Goal: Task Accomplishment & Management: Complete application form

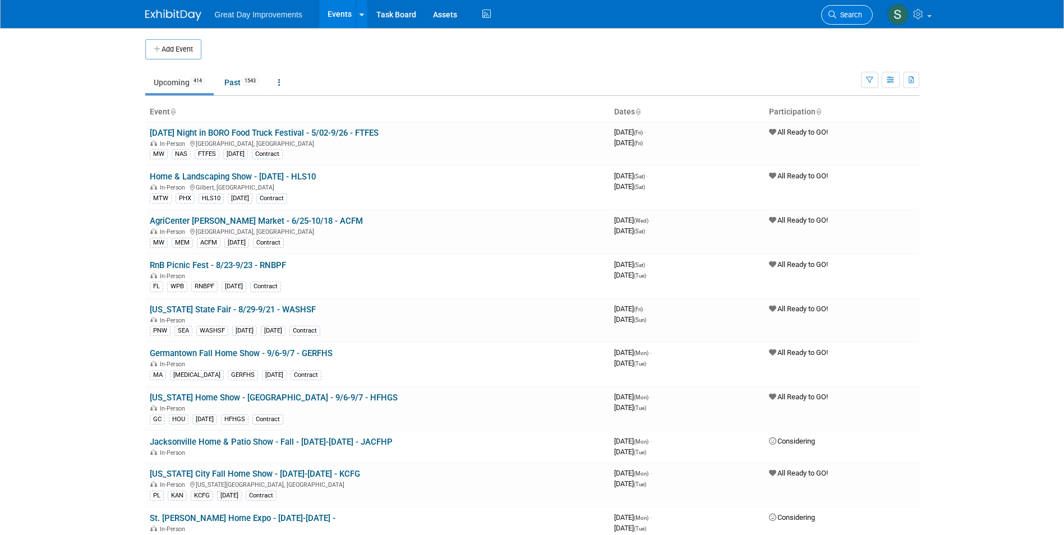
click at [848, 11] on span "Search" at bounding box center [850, 15] width 26 height 8
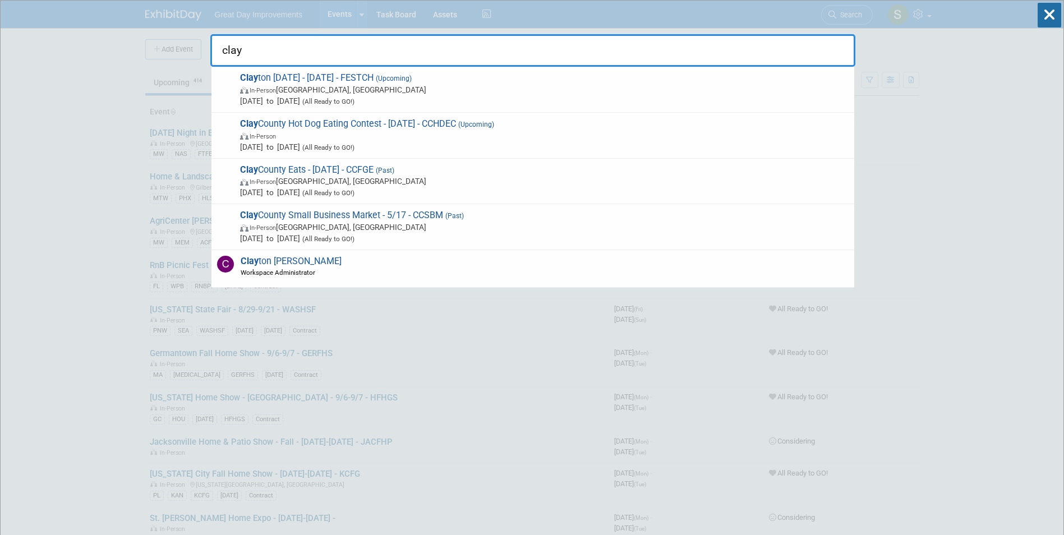
click at [304, 47] on input "clay" at bounding box center [532, 50] width 645 height 33
type input "clay o"
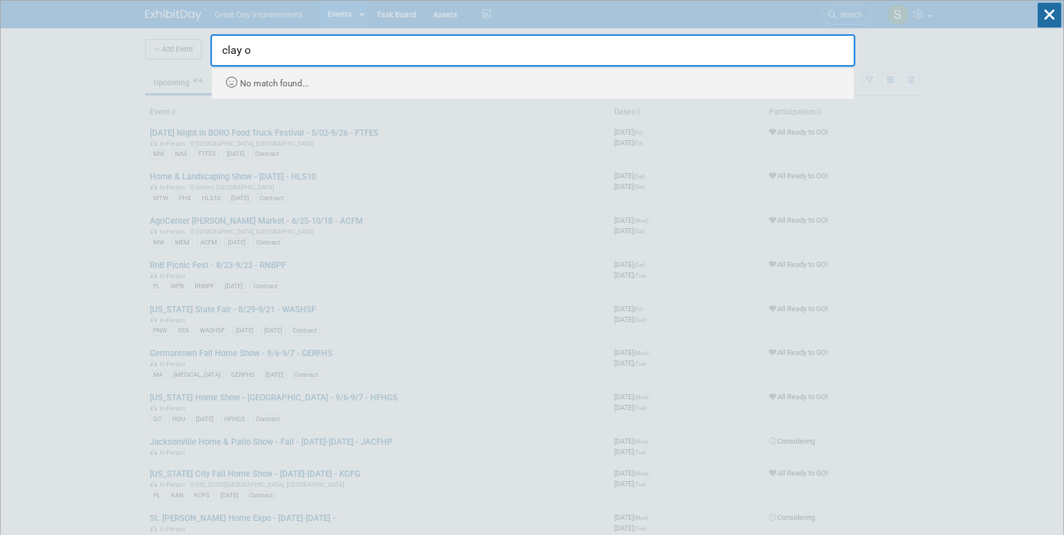
drag, startPoint x: 277, startPoint y: 45, endPoint x: 190, endPoint y: 56, distance: 88.2
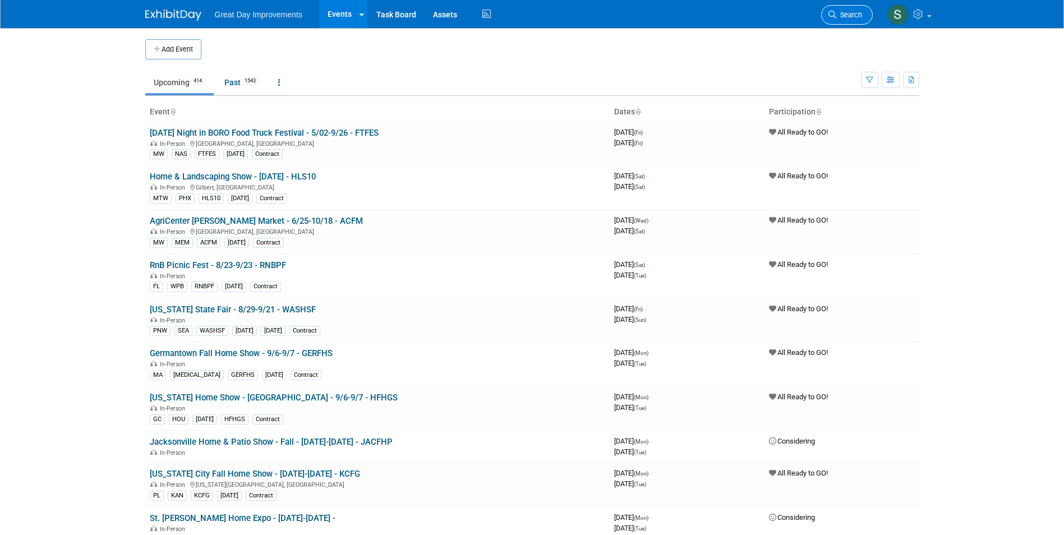
click at [848, 17] on span "Search" at bounding box center [850, 15] width 26 height 8
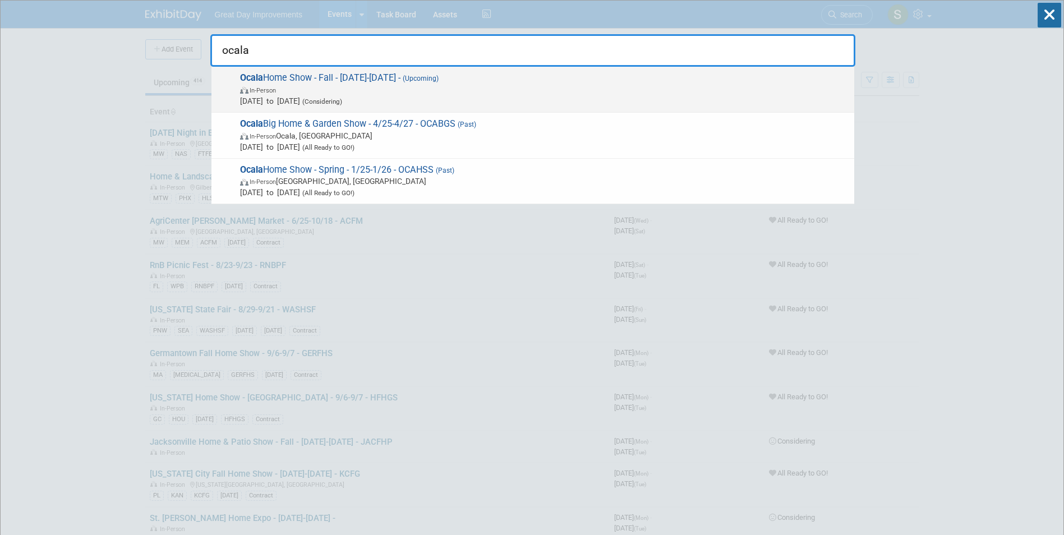
type input "ocala"
click at [458, 96] on span "Sep 27, 2025 to Sep 28, 2025 (Considering)" at bounding box center [544, 100] width 609 height 11
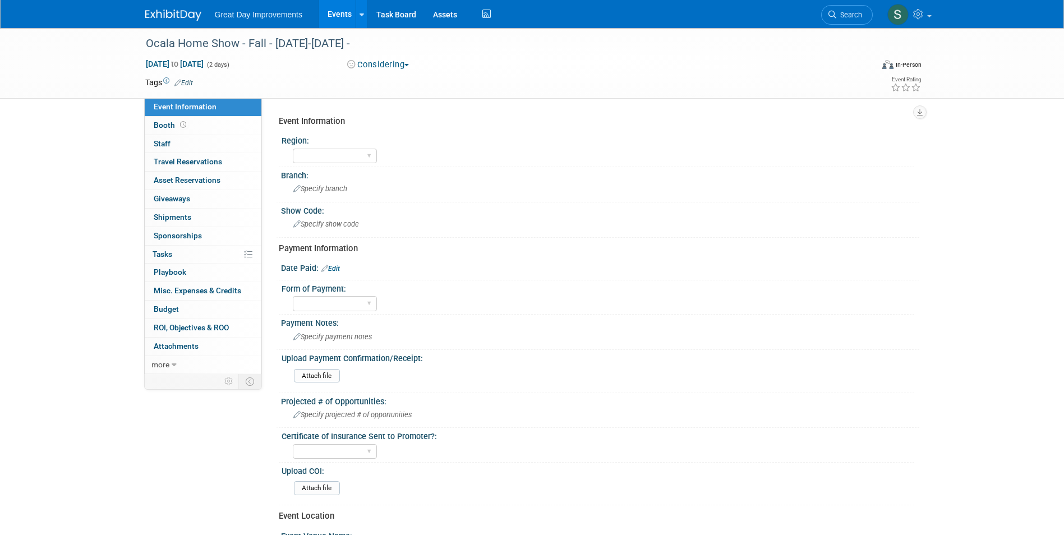
click at [337, 272] on link "Edit" at bounding box center [330, 269] width 19 height 8
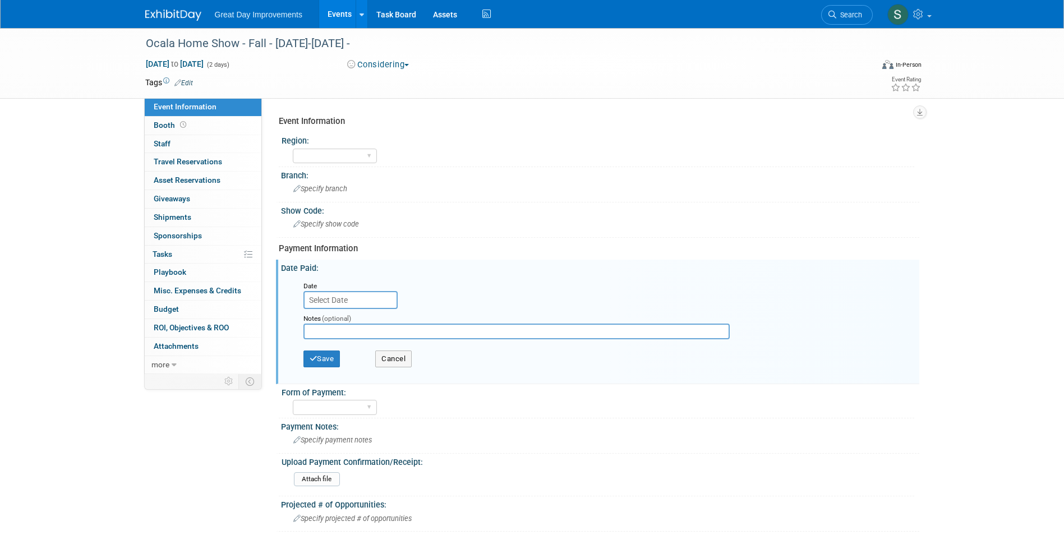
click at [363, 300] on input "text" at bounding box center [351, 300] width 94 height 18
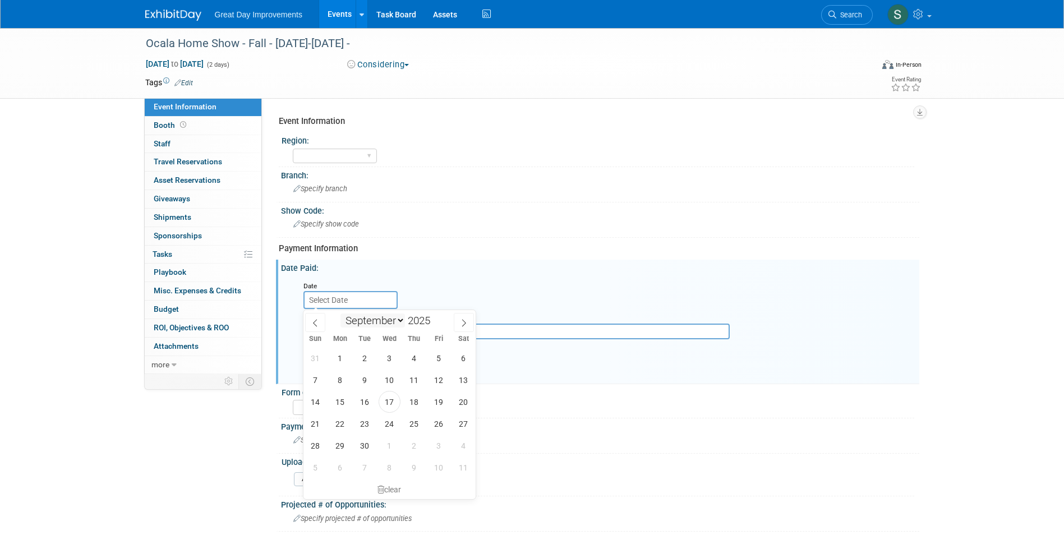
click at [377, 316] on select "January February March April May June July August September October November De…" at bounding box center [373, 321] width 65 height 14
select select "10"
click at [341, 314] on select "January February March April May June July August September October November De…" at bounding box center [373, 321] width 65 height 14
click at [437, 324] on span at bounding box center [435, 324] width 8 height 7
type input "2024"
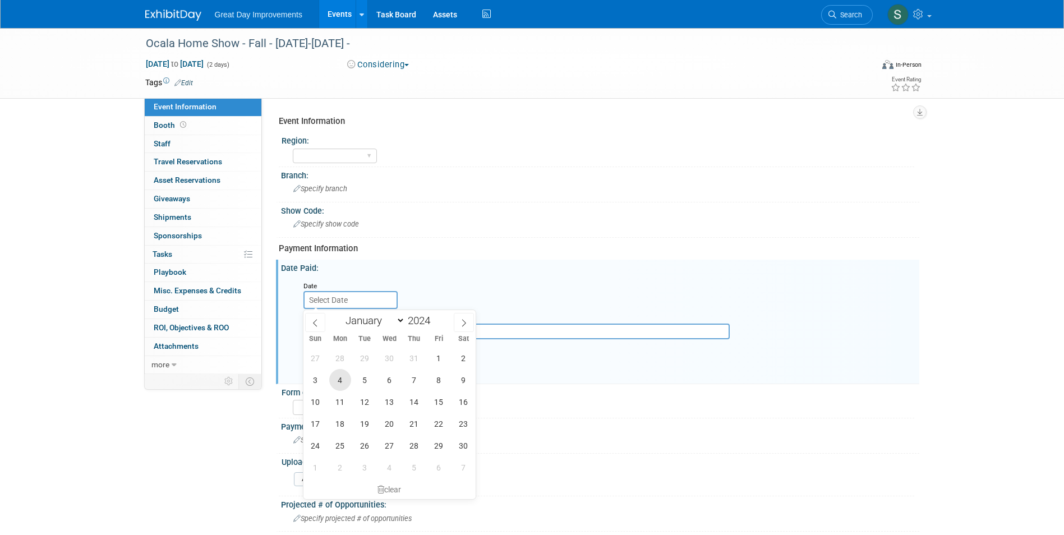
click at [338, 383] on span "4" at bounding box center [340, 380] width 22 height 22
type input "Nov 4, 2024"
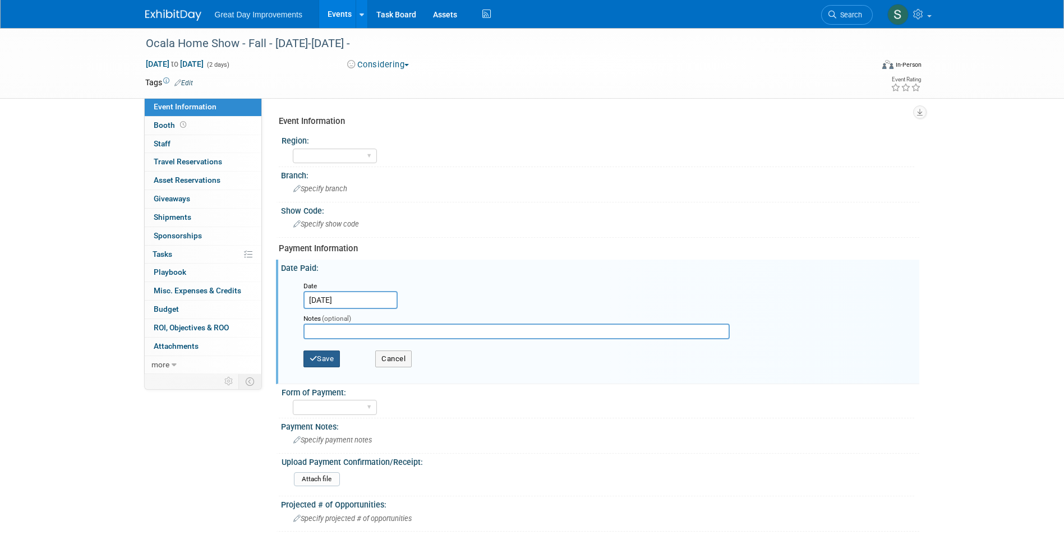
click at [333, 359] on button "Save" at bounding box center [322, 359] width 37 height 17
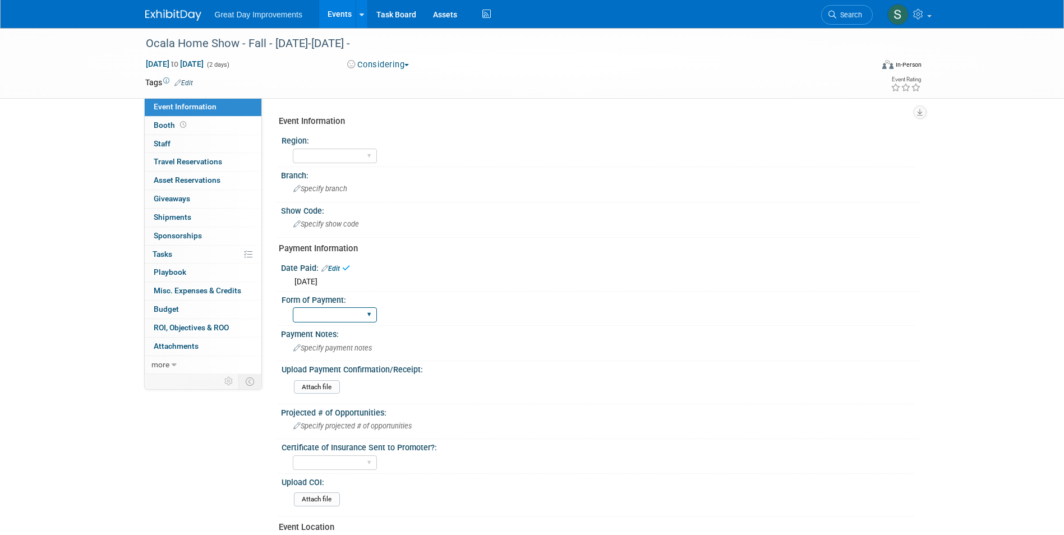
click at [320, 308] on select "Paid via CC Check Requested Pay at the Gate Other" at bounding box center [335, 314] width 84 height 15
select select "Paid via CC"
click at [293, 307] on select "Paid via CC Check Requested Pay at the Gate Other" at bounding box center [335, 314] width 84 height 15
click at [189, 82] on link "Edit" at bounding box center [183, 83] width 19 height 8
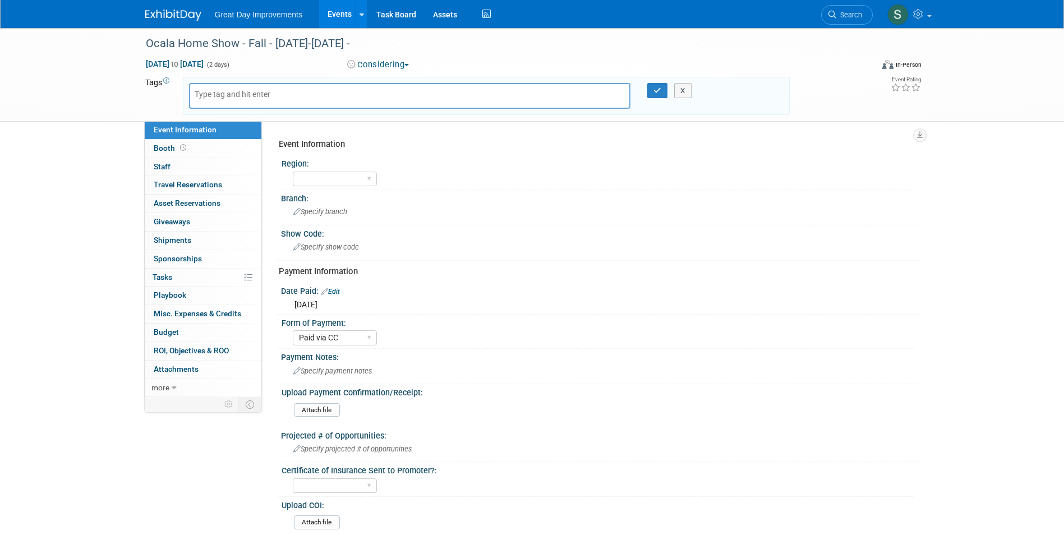
click at [269, 95] on input "text" at bounding box center [240, 94] width 90 height 11
type input "FL"
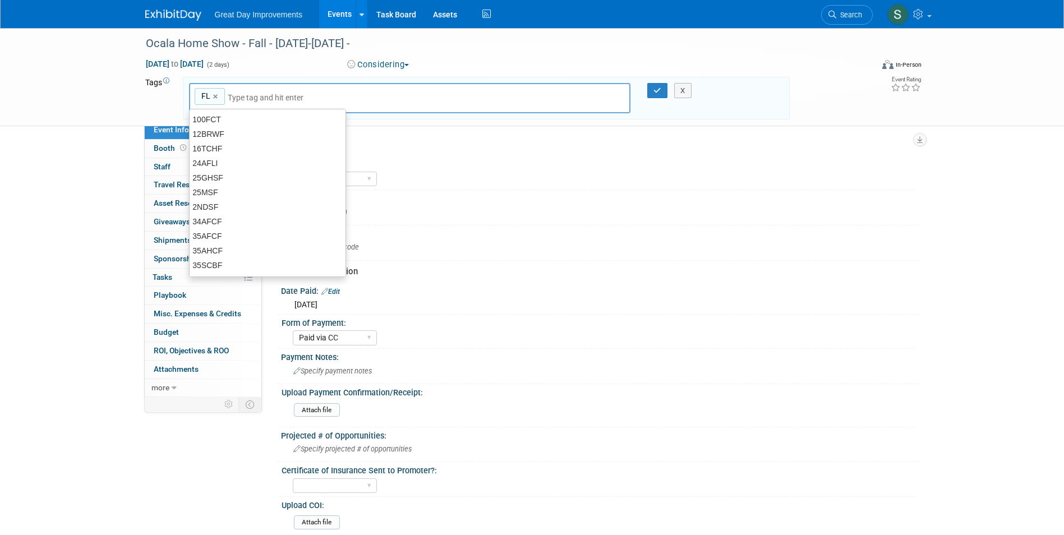
type input "FL"
type input "ORL"
type input "FL, ORL"
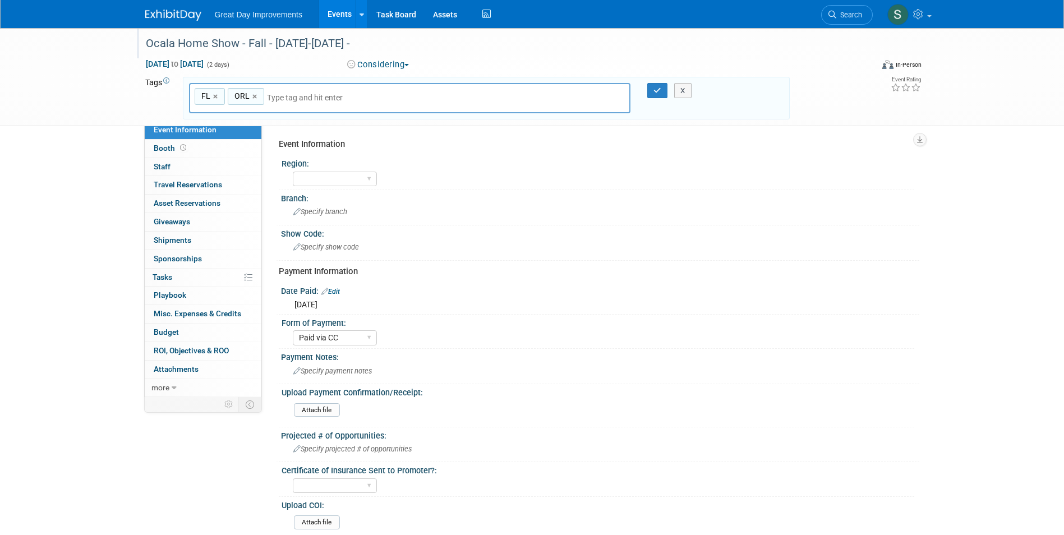
click at [375, 48] on div "Ocala Home Show - Fall - 9/27/25-9/28/25 -" at bounding box center [499, 44] width 714 height 20
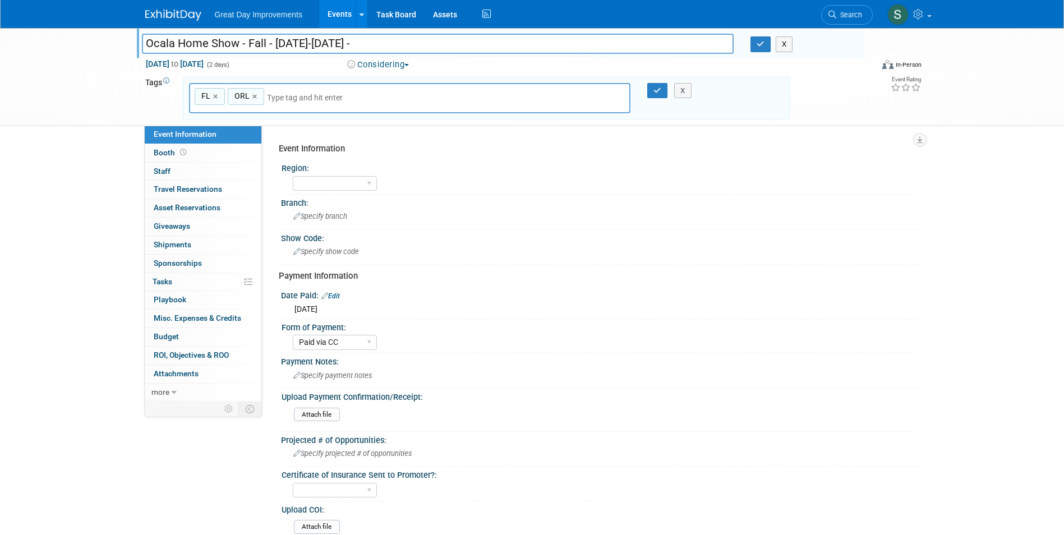
click at [369, 43] on input "Ocala Home Show - Fall - 9/27/25-9/28/25 -" at bounding box center [438, 44] width 592 height 20
drag, startPoint x: 368, startPoint y: 43, endPoint x: 325, endPoint y: 42, distance: 42.7
click at [325, 42] on input "Ocala Home Show - Fall - 9/27/25-9/28/25 -" at bounding box center [438, 44] width 592 height 20
click at [297, 45] on input "Ocala Home Show - Fall - 9/27/25-9/28/25 -" at bounding box center [438, 44] width 592 height 20
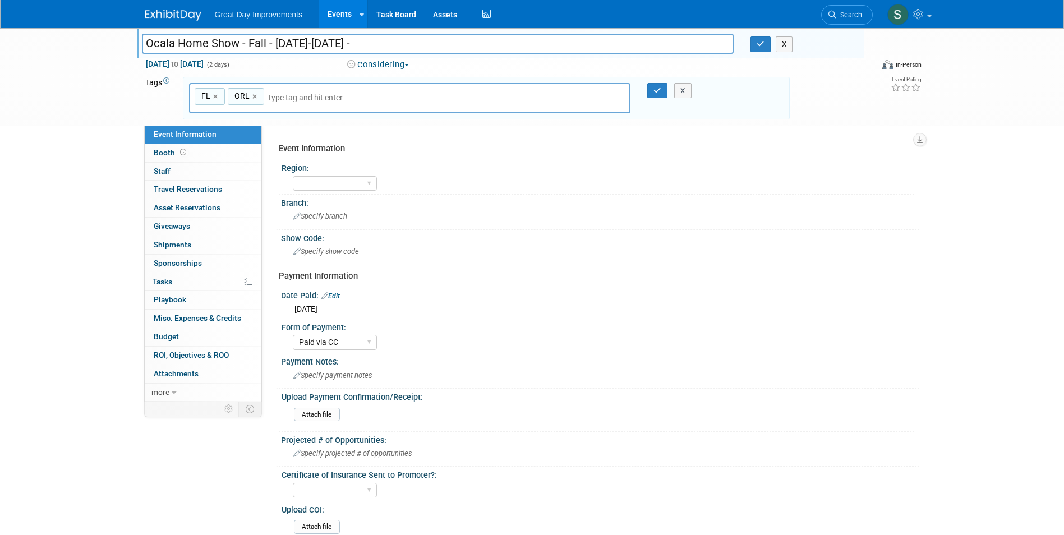
drag, startPoint x: 297, startPoint y: 45, endPoint x: 422, endPoint y: 41, distance: 125.7
click at [422, 41] on input "Ocala Home Show - Fall - 9/27/25-9/28/25 -" at bounding box center [438, 44] width 592 height 20
click at [342, 48] on input "Ocala Home Show - Fall - 9/27-9/28 -" at bounding box center [438, 44] width 592 height 20
type input "Ocala Home Show - Fall - 9/27-9/28 - OCAHSF"
click at [296, 90] on div "FL, ORL FL × ORL ×" at bounding box center [410, 98] width 442 height 31
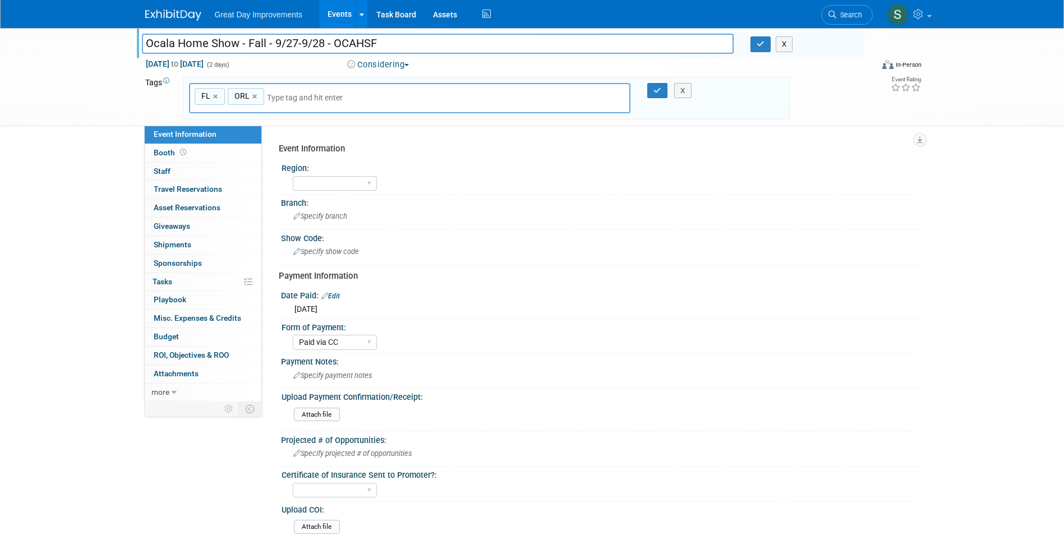
click at [308, 101] on input "text" at bounding box center [345, 97] width 157 height 11
drag, startPoint x: 300, startPoint y: 91, endPoint x: 281, endPoint y: 100, distance: 21.3
click at [300, 91] on div "FL, ORL FL × ORL ×" at bounding box center [410, 98] width 442 height 31
click at [300, 104] on div "FL, ORL FL × ORL ×" at bounding box center [410, 98] width 442 height 31
click at [335, 100] on input "text" at bounding box center [345, 97] width 157 height 11
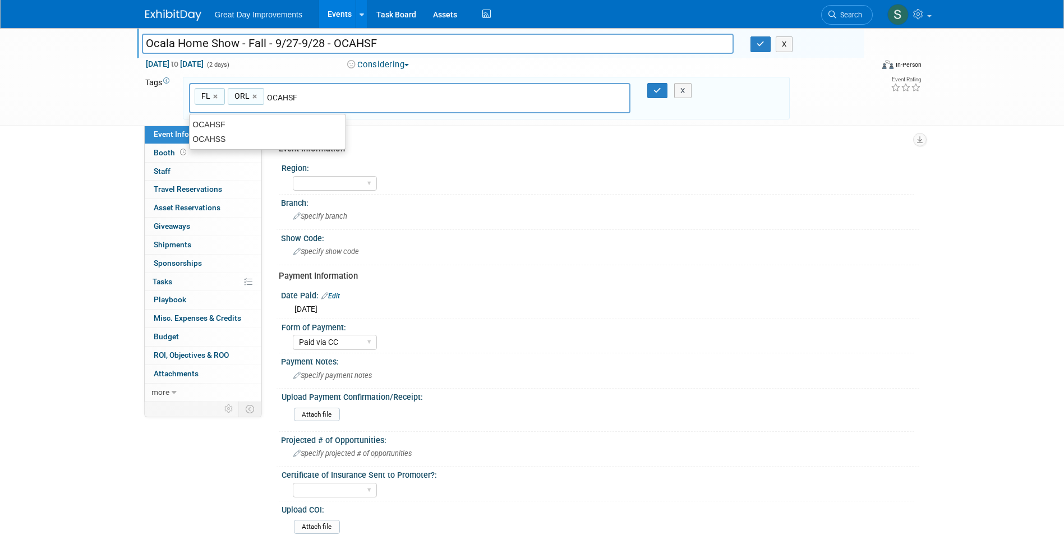
type input "OCAHSF"
type input "FL, ORL, OCAHSF"
type input "[DATE]"
type input "FL, ORL, OCAHSF, SEPT25"
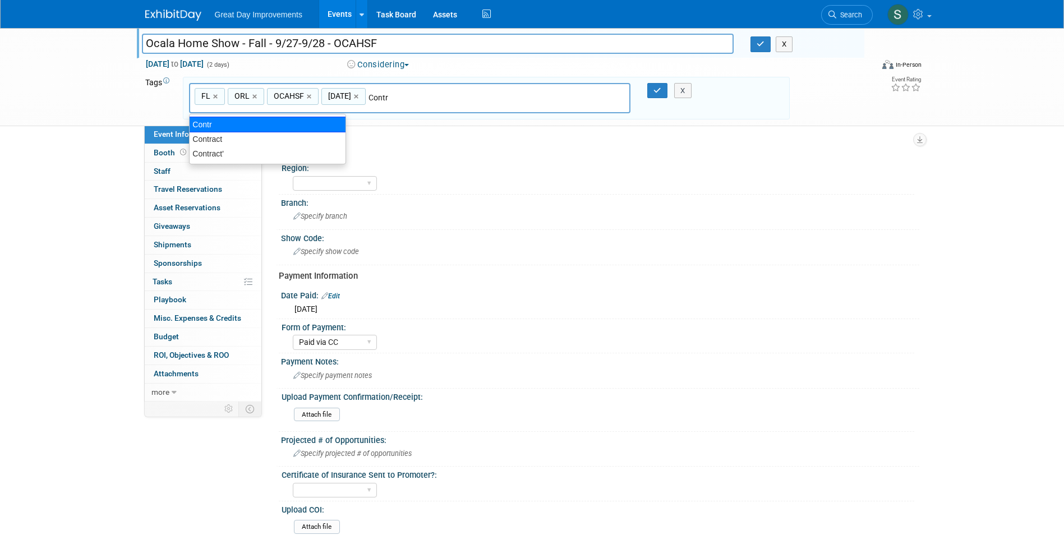
type input "Contract"
type input "FL, ORL, OCAHSF, SEPT25, Contract"
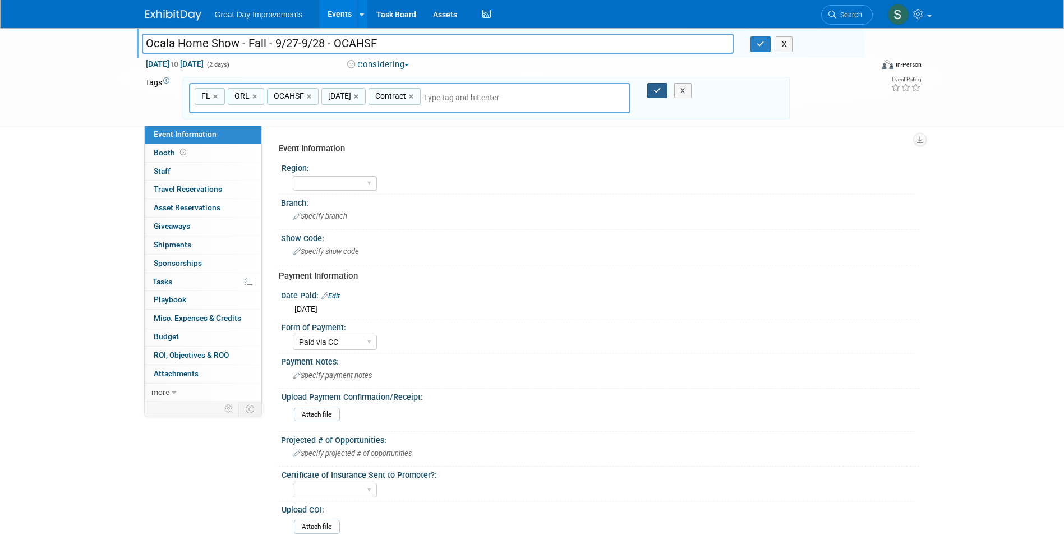
drag, startPoint x: 657, startPoint y: 92, endPoint x: 696, endPoint y: 73, distance: 43.7
click at [656, 92] on icon "button" at bounding box center [658, 90] width 8 height 7
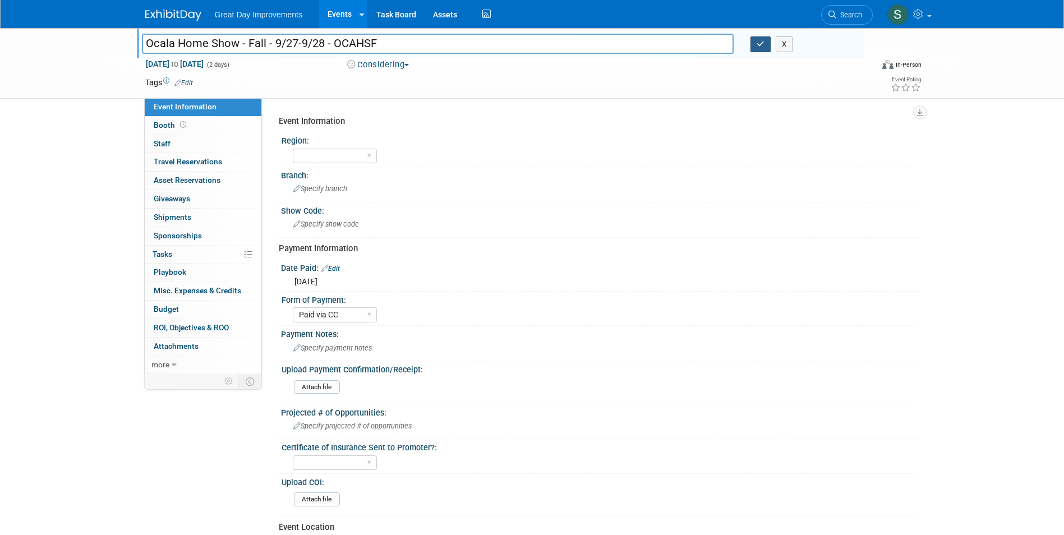
drag, startPoint x: 764, startPoint y: 44, endPoint x: 482, endPoint y: 59, distance: 282.0
click at [763, 44] on icon "button" at bounding box center [761, 43] width 8 height 7
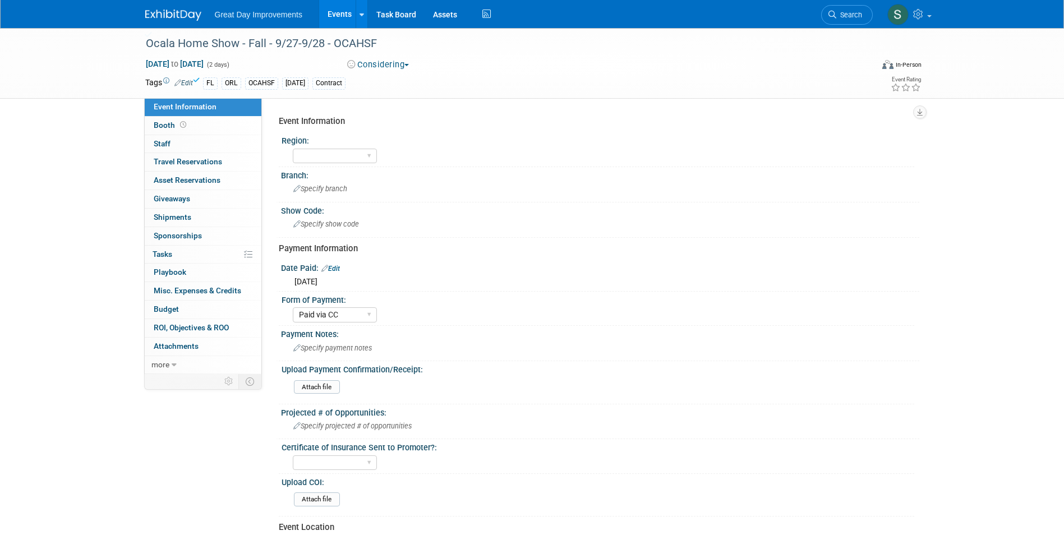
click at [397, 65] on button "Considering" at bounding box center [378, 65] width 70 height 12
click at [381, 146] on link "All Ready to GO!" at bounding box center [390, 146] width 93 height 16
click at [204, 68] on span "Sep 27, 2025 to Sep 28, 2025" at bounding box center [174, 64] width 59 height 10
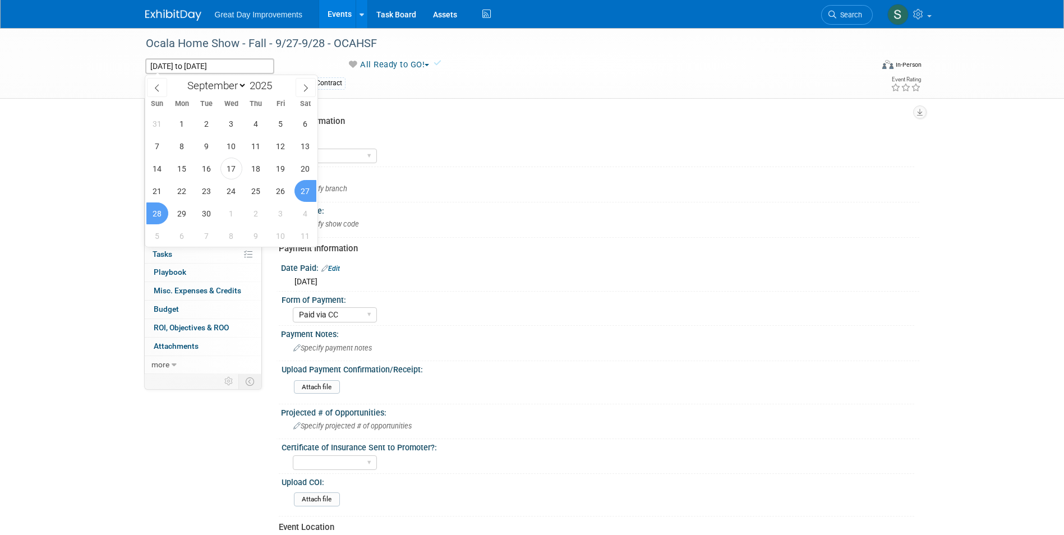
click at [468, 99] on div "Event Information Region: GC MA MW MTW NE NEW OV PL PNW SA SE SC UMW FL Branch:…" at bounding box center [591, 236] width 658 height 276
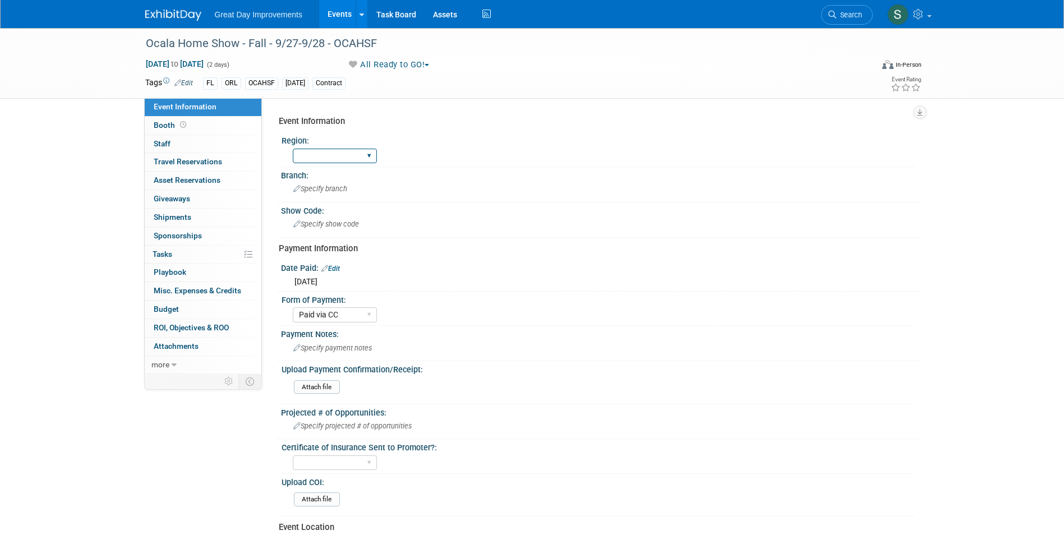
click at [341, 160] on select "GC MA MW MTW NE NEW OV PL PNW SA SE SC UMW FL" at bounding box center [335, 156] width 84 height 15
select select "FL"
click at [293, 149] on select "GC MA MW MTW NE NEW OV PL PNW SA SE SC UMW FL" at bounding box center [335, 156] width 84 height 15
click at [318, 187] on span "Specify branch" at bounding box center [320, 189] width 54 height 8
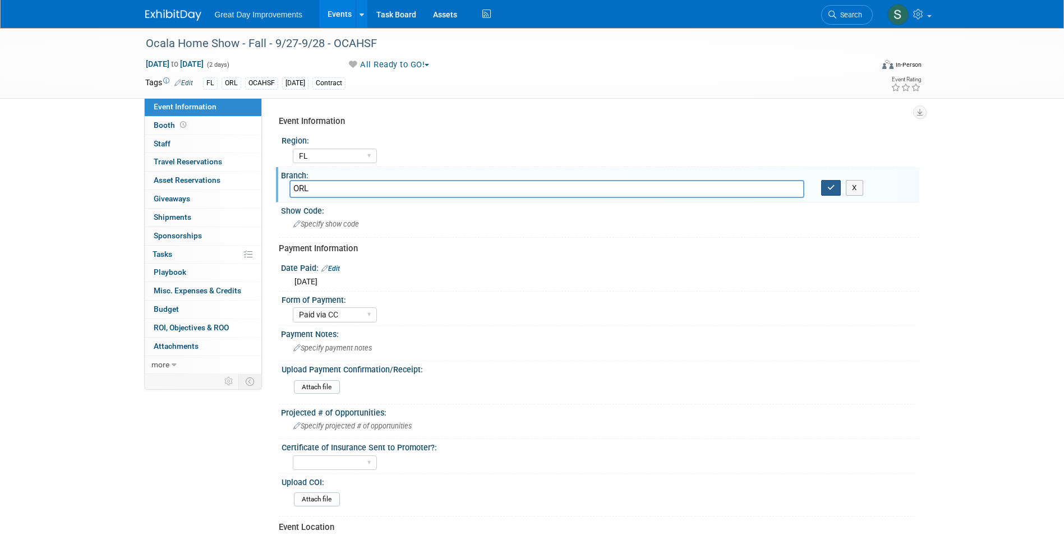
type input "ORL"
drag, startPoint x: 832, startPoint y: 187, endPoint x: 508, endPoint y: 217, distance: 325.0
click at [831, 187] on icon "button" at bounding box center [832, 187] width 8 height 7
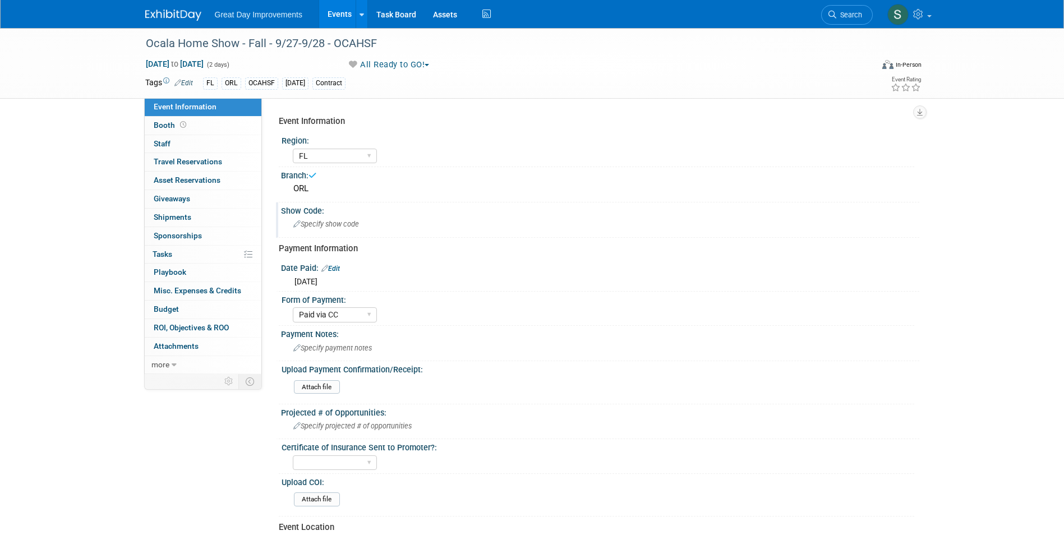
click at [355, 230] on div "Specify show code" at bounding box center [600, 223] width 622 height 17
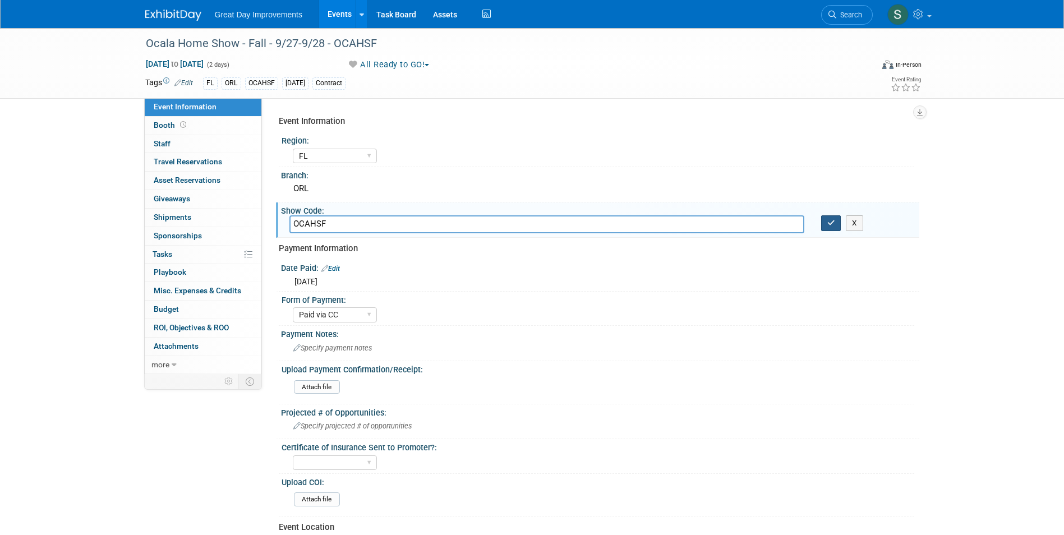
type input "OCAHSF"
click at [830, 227] on button "button" at bounding box center [831, 223] width 20 height 16
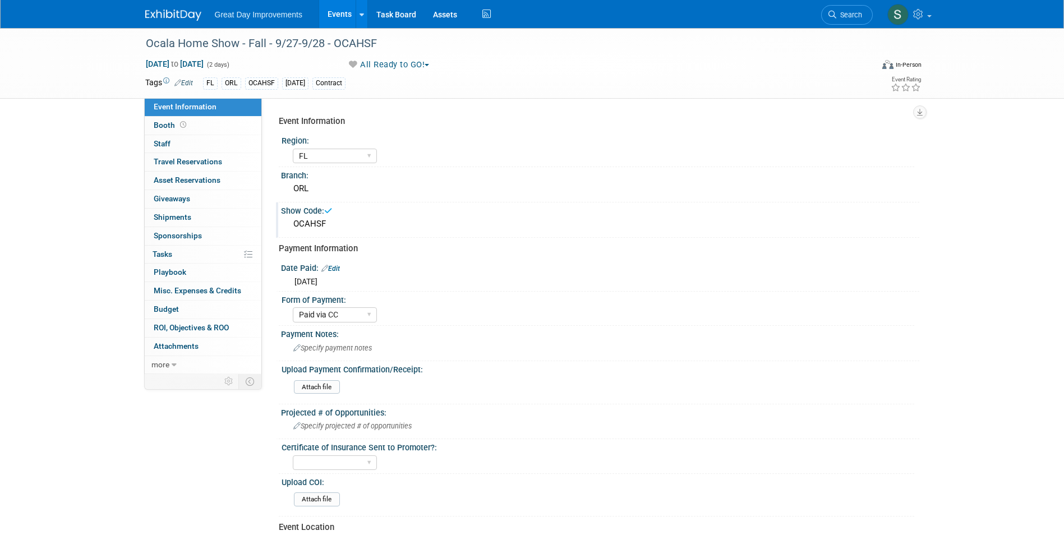
click at [163, 13] on img at bounding box center [173, 15] width 56 height 11
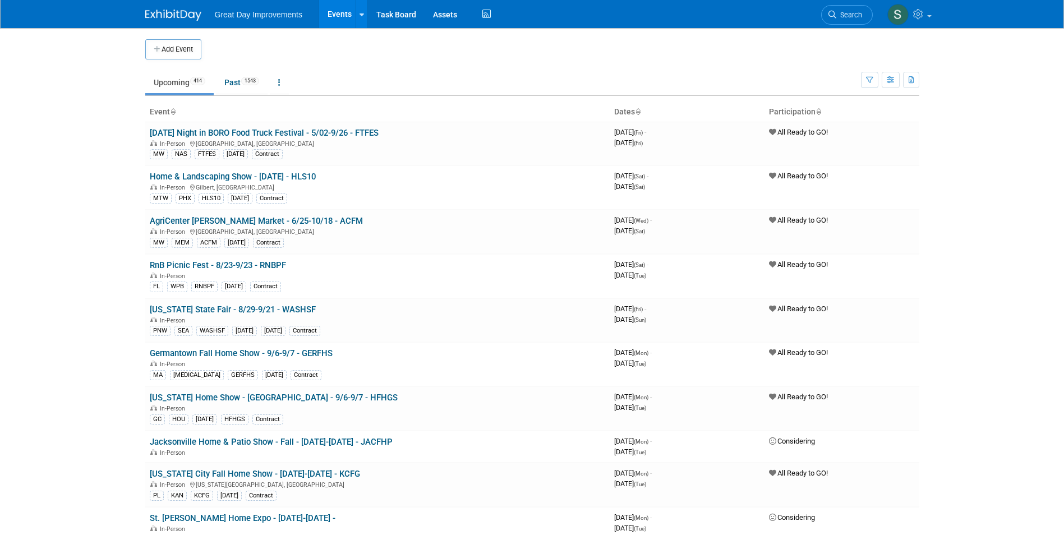
click at [168, 61] on td "Upcoming 414 Past 1543 All Events 1957 Past and Upcoming Grouped Annually Event…" at bounding box center [503, 77] width 716 height 36
click at [167, 58] on button "Add Event" at bounding box center [173, 49] width 56 height 20
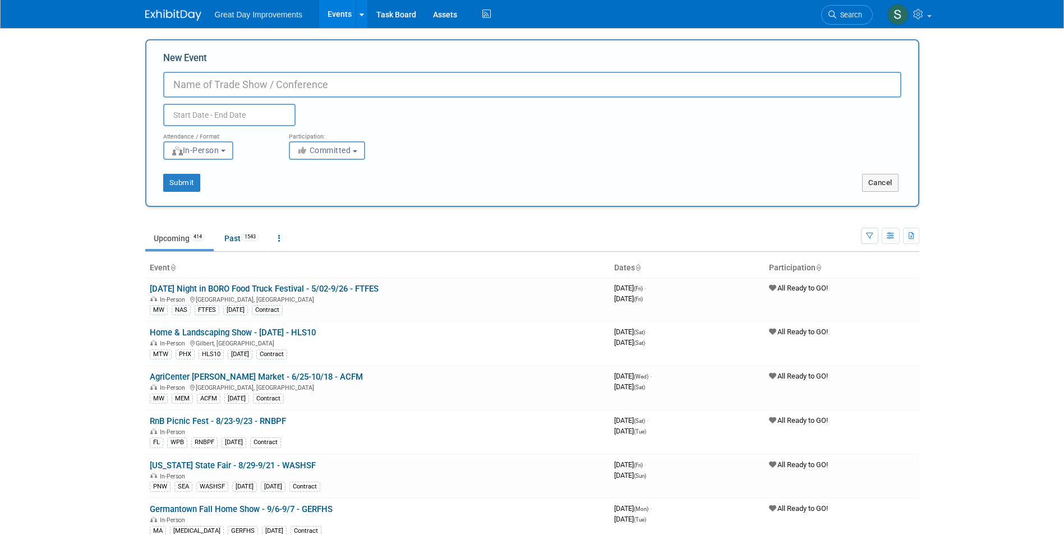
paste input "Palmetto Sportsman Classic"
type input "Palmetto Sportsman Classic - 3/27-3/29 - PALSC"
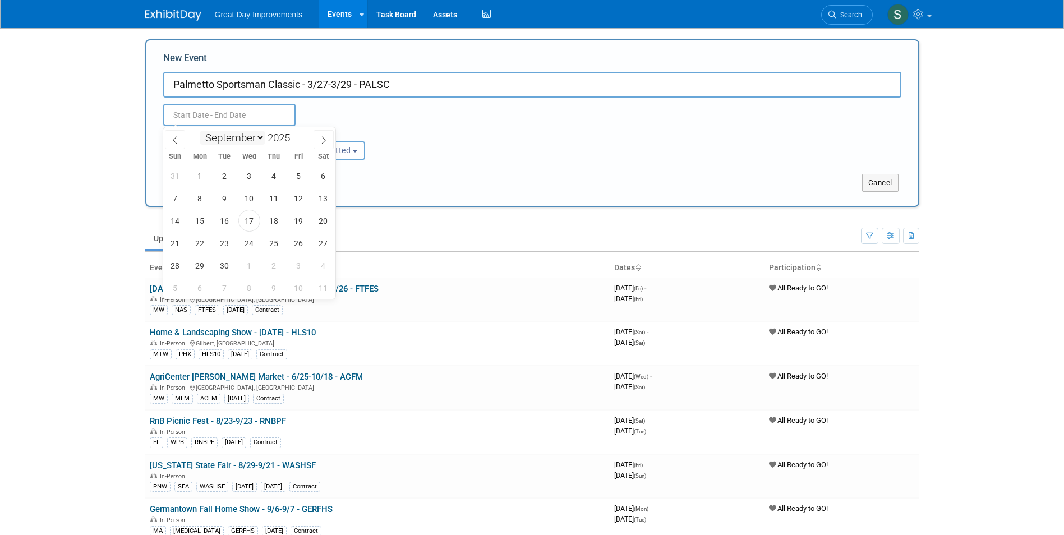
click at [259, 139] on select "January February March April May June July August September October November De…" at bounding box center [232, 138] width 65 height 14
select select "2"
click at [200, 131] on select "January February March April May June July August September October November De…" at bounding box center [232, 138] width 65 height 14
click at [294, 137] on span at bounding box center [295, 134] width 8 height 7
type input "2026"
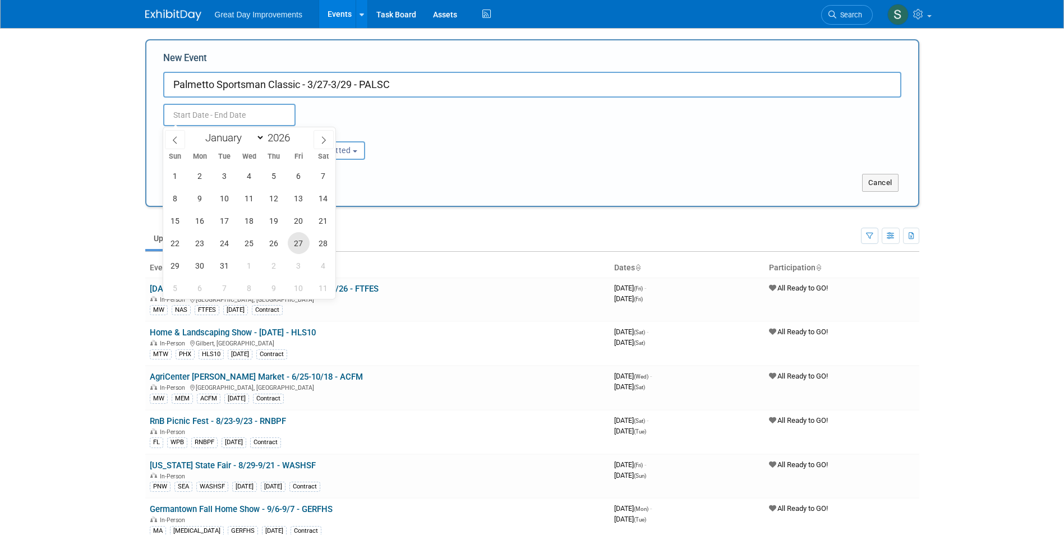
click at [304, 243] on span "27" at bounding box center [299, 243] width 22 height 22
click at [179, 268] on span "29" at bounding box center [175, 266] width 22 height 22
type input "Mar 27, 2026 to Mar 29, 2026"
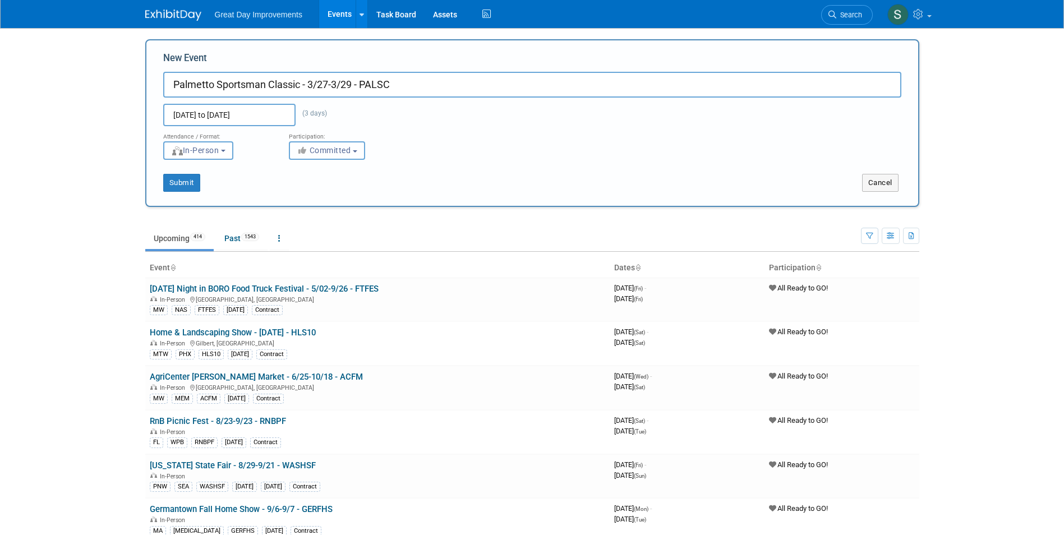
click at [327, 157] on button "Committed" at bounding box center [327, 150] width 76 height 19
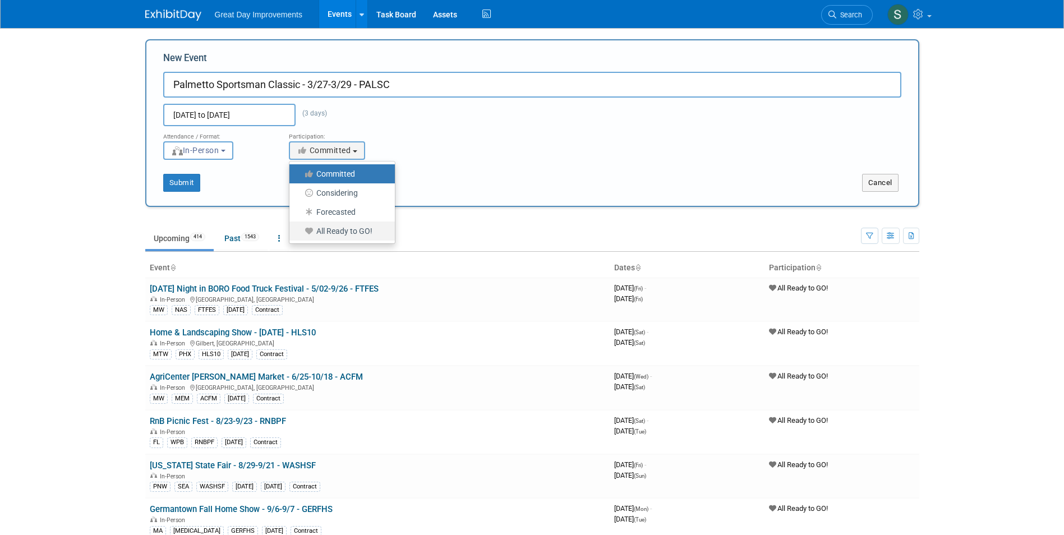
drag, startPoint x: 330, startPoint y: 228, endPoint x: 271, endPoint y: 202, distance: 64.3
click at [329, 228] on label "All Ready to GO!" at bounding box center [339, 231] width 89 height 15
click at [300, 228] on input "All Ready to GO!" at bounding box center [295, 231] width 7 height 7
select select "102"
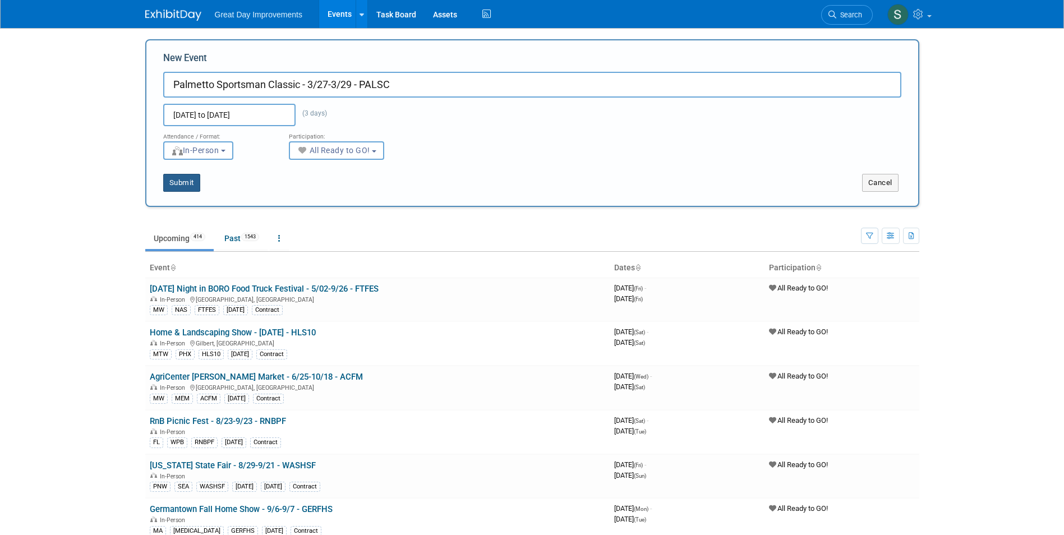
click at [200, 180] on button "Submit" at bounding box center [181, 183] width 37 height 18
type input "Palmetto Sportsman Classic - 3/27-3/29 - PALSC"
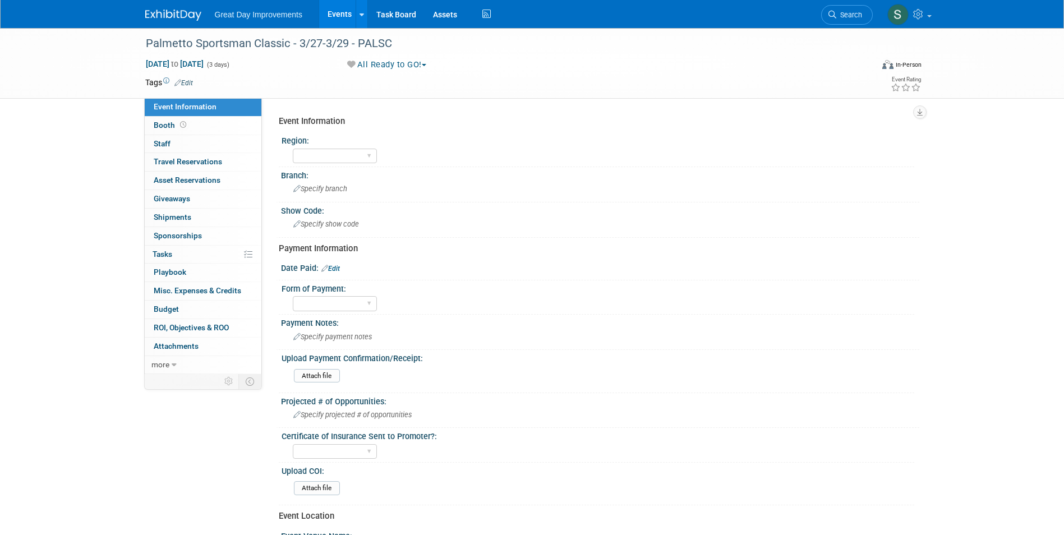
click at [183, 81] on link "Edit" at bounding box center [183, 83] width 19 height 8
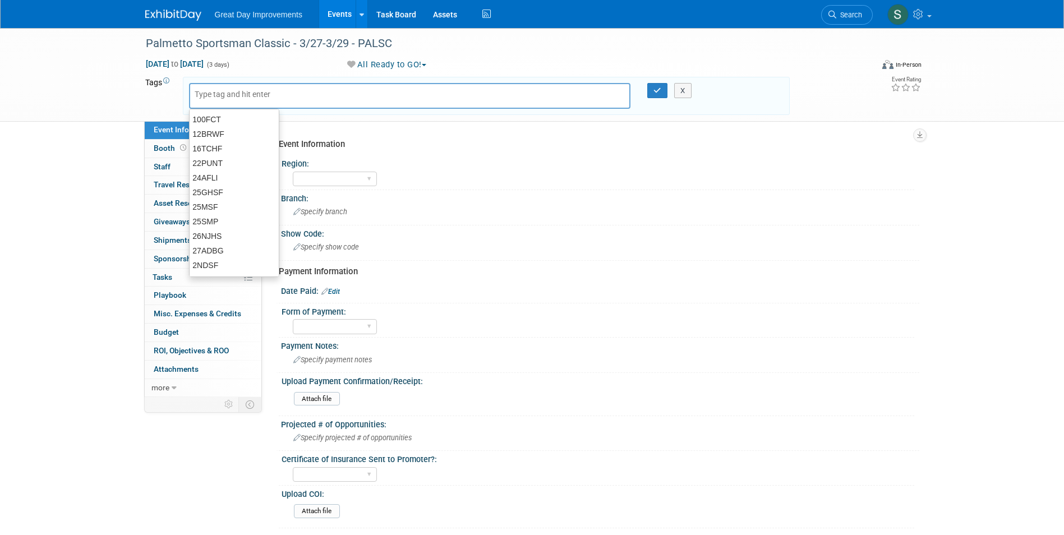
click at [241, 99] on input "text" at bounding box center [240, 94] width 90 height 11
type input "SA"
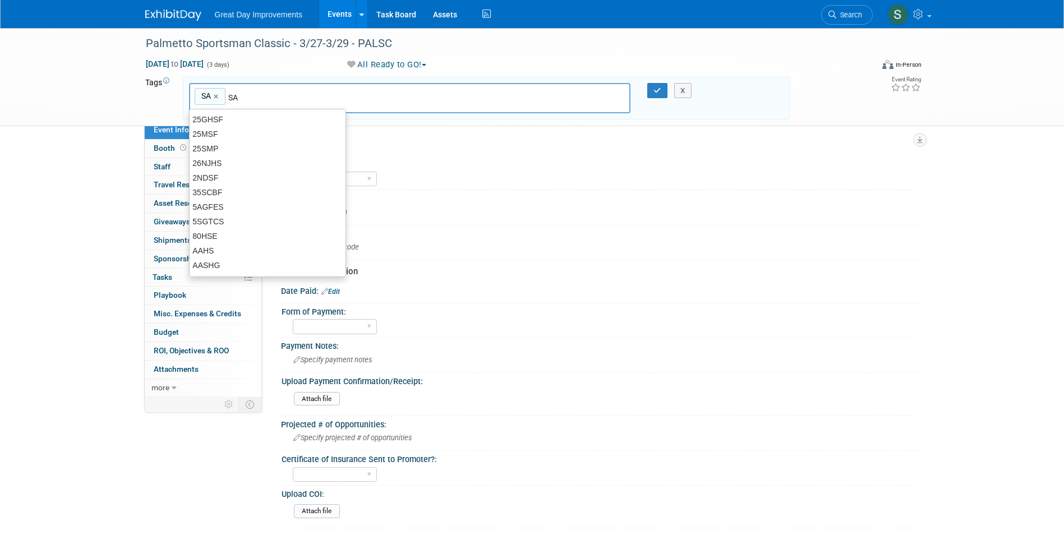
type input "SA"
type input "CLB"
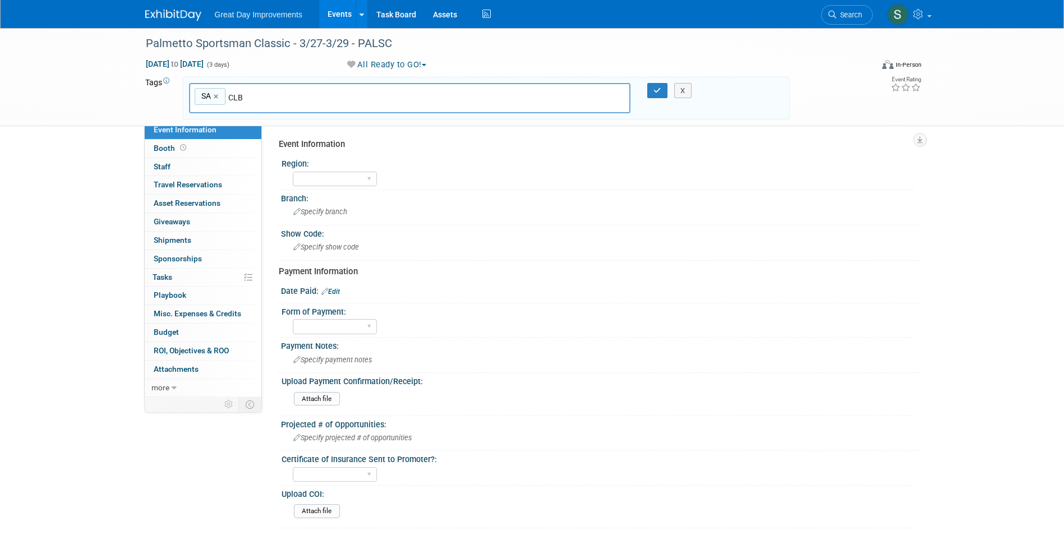
type input "SA, CLB"
type input "PALSC"
type input "SA, CLB, PALSC"
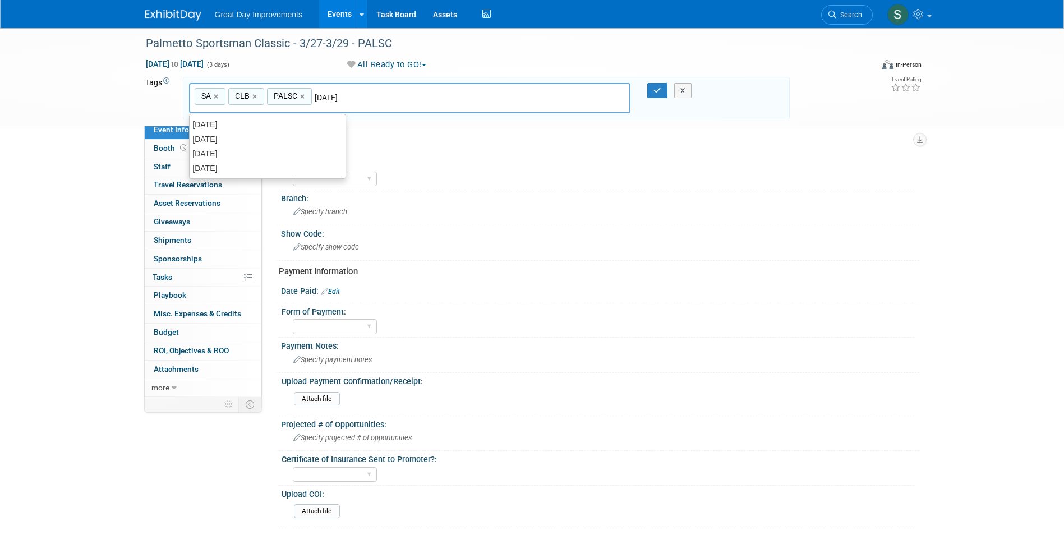
type input "[DATE]"
type input "SA, CLB, PALSC, MAR25"
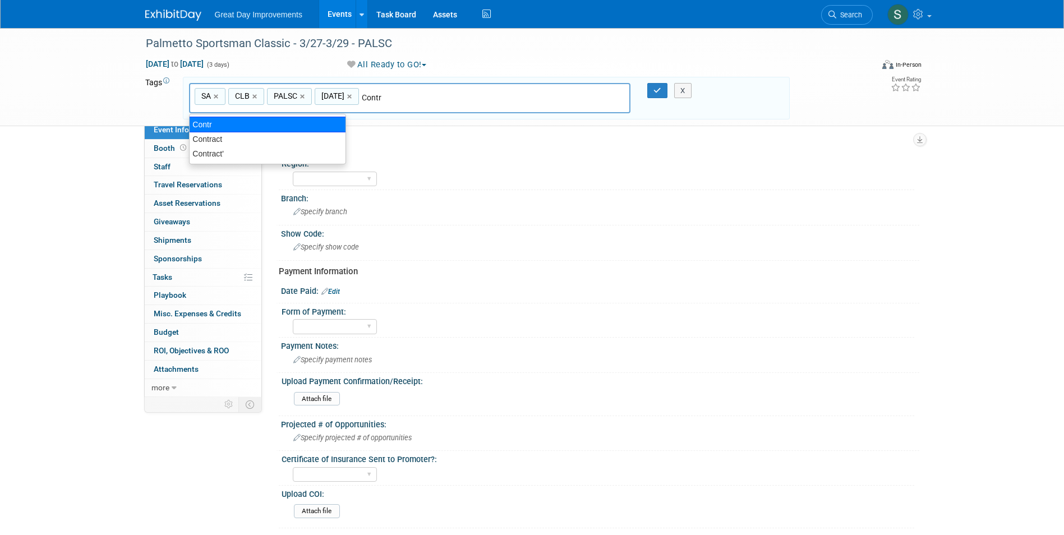
type input "Contract"
type input "SA, CLB, PALSC, MAR25, Contract"
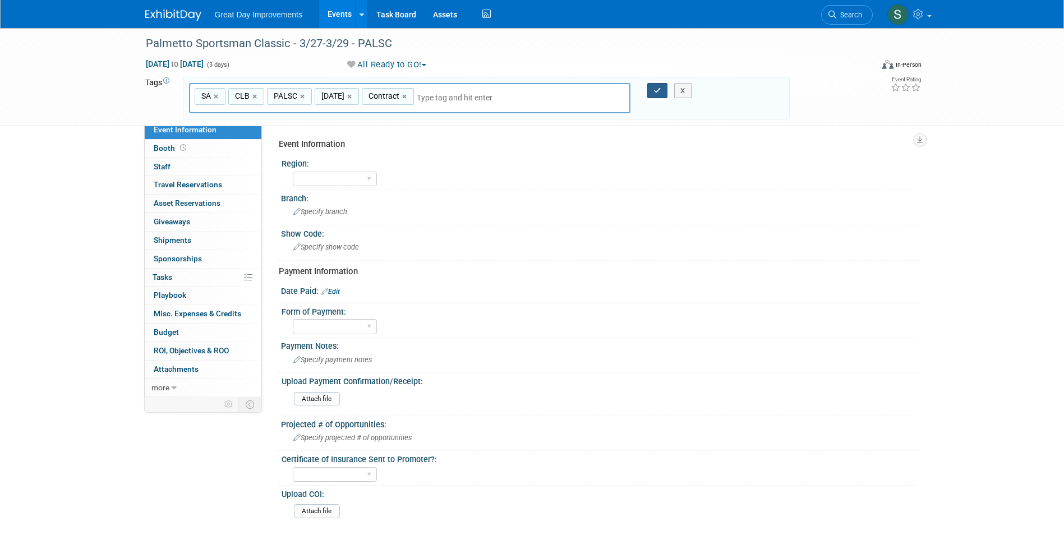
drag, startPoint x: 660, startPoint y: 86, endPoint x: 652, endPoint y: 88, distance: 7.6
click at [660, 86] on button "button" at bounding box center [657, 91] width 20 height 16
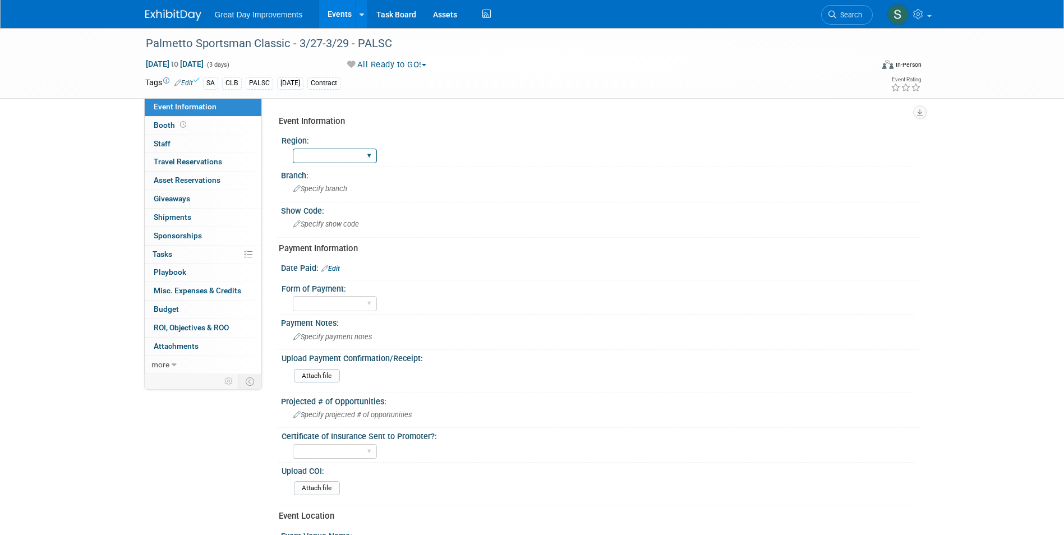
click at [367, 158] on select "GC MA MW MTW NE NEW OV PL PNW SA SE SC UMW FL" at bounding box center [335, 156] width 84 height 15
select select "SA"
click at [293, 149] on select "GC MA MW MTW NE NEW OV PL PNW SA SE SC UMW FL" at bounding box center [335, 156] width 84 height 15
click at [329, 186] on span "Specify branch" at bounding box center [320, 189] width 54 height 8
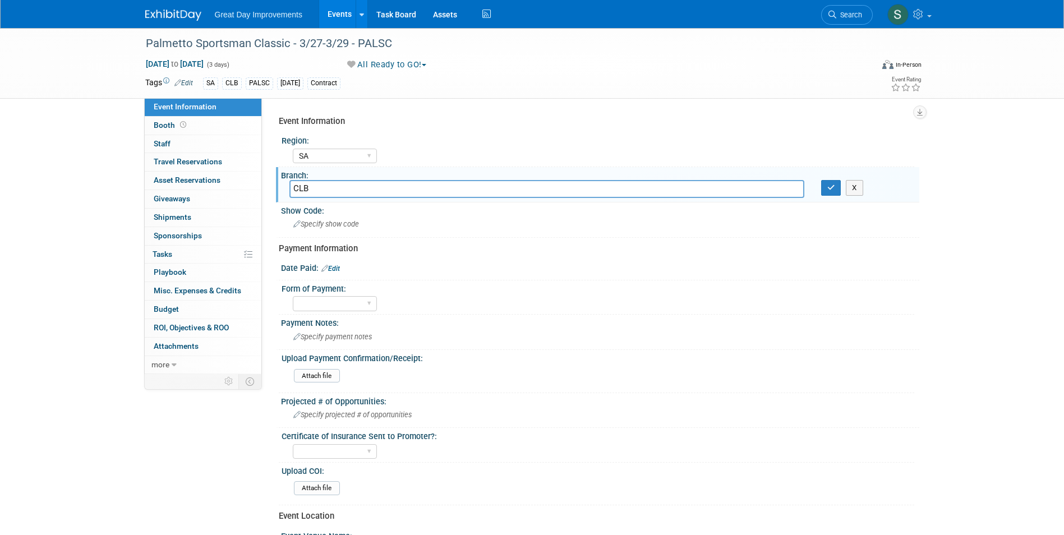
type input "CLB"
click at [833, 185] on icon "button" at bounding box center [832, 187] width 8 height 7
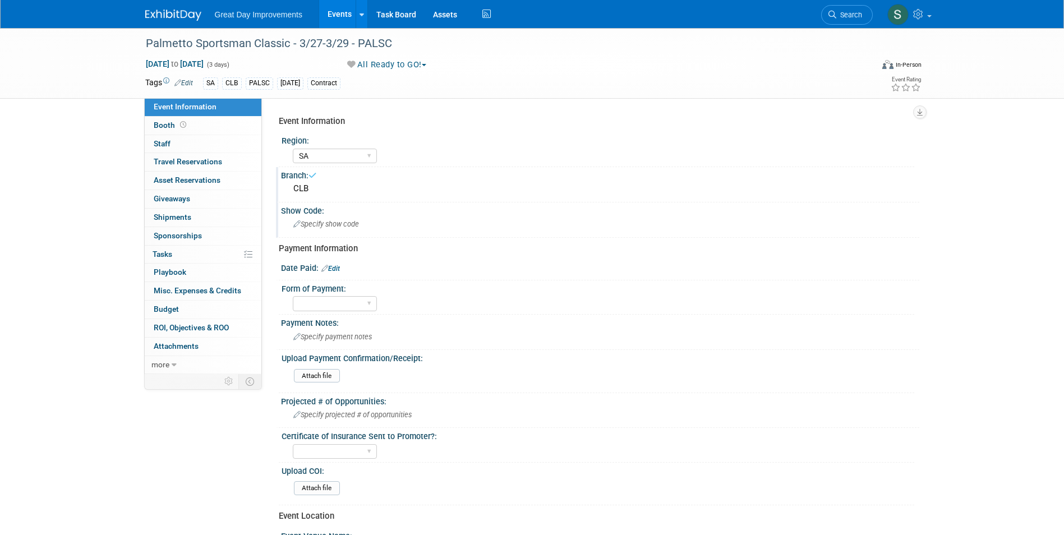
click at [518, 229] on div "Specify show code" at bounding box center [600, 223] width 622 height 17
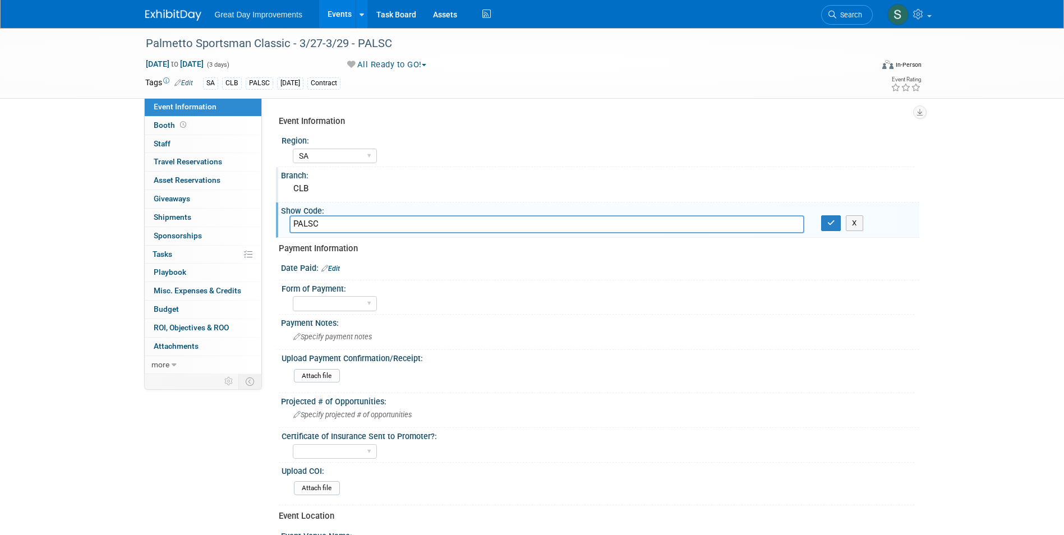
type input "PALSC"
click at [821, 215] on button "button" at bounding box center [831, 223] width 20 height 16
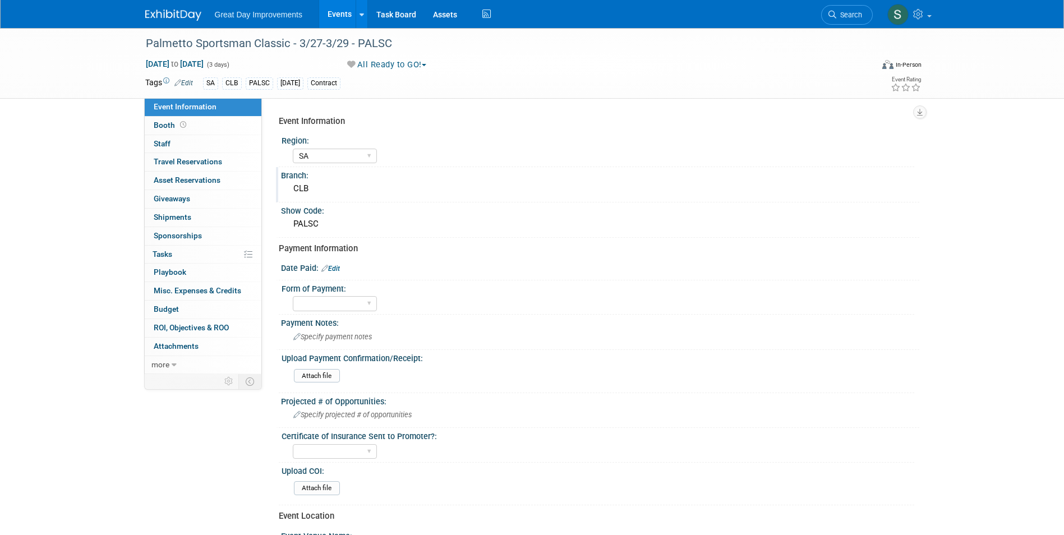
click at [178, 3] on div at bounding box center [180, 10] width 70 height 21
click at [178, 13] on img at bounding box center [173, 15] width 56 height 11
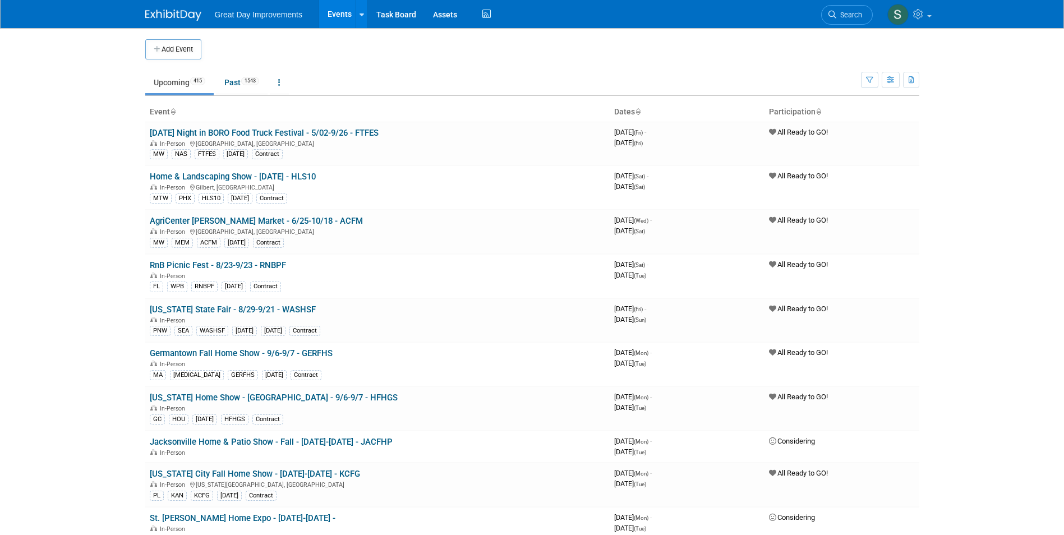
click at [862, 12] on link "Search" at bounding box center [847, 15] width 52 height 20
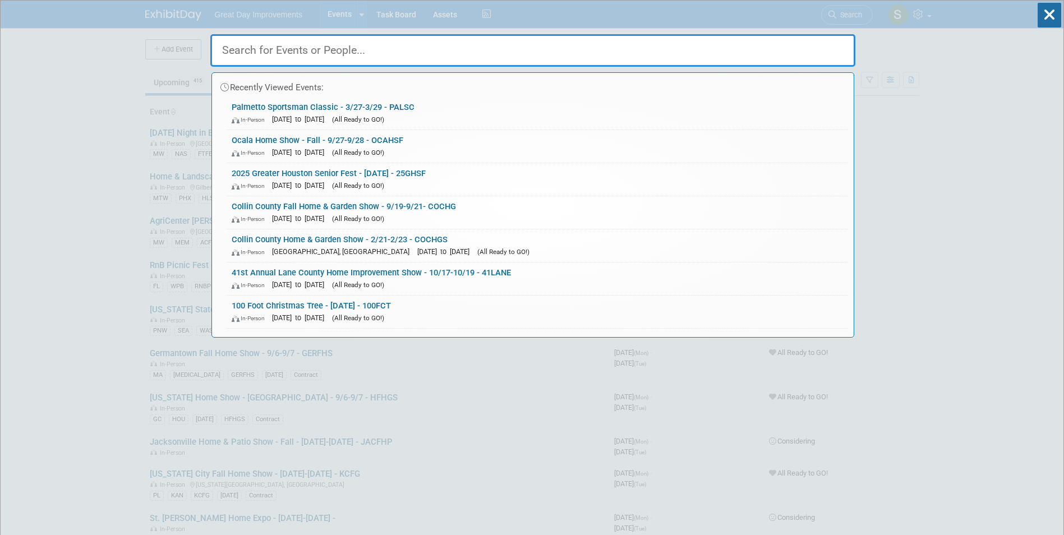
paste input "Maricopa Home & Garden Show"
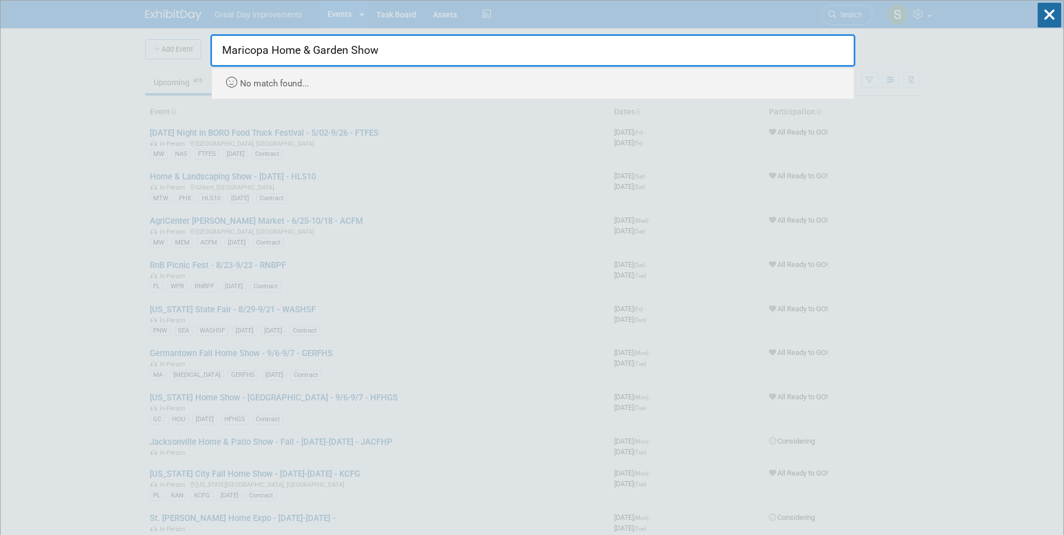
type input "Maricopa Home & Garden Show"
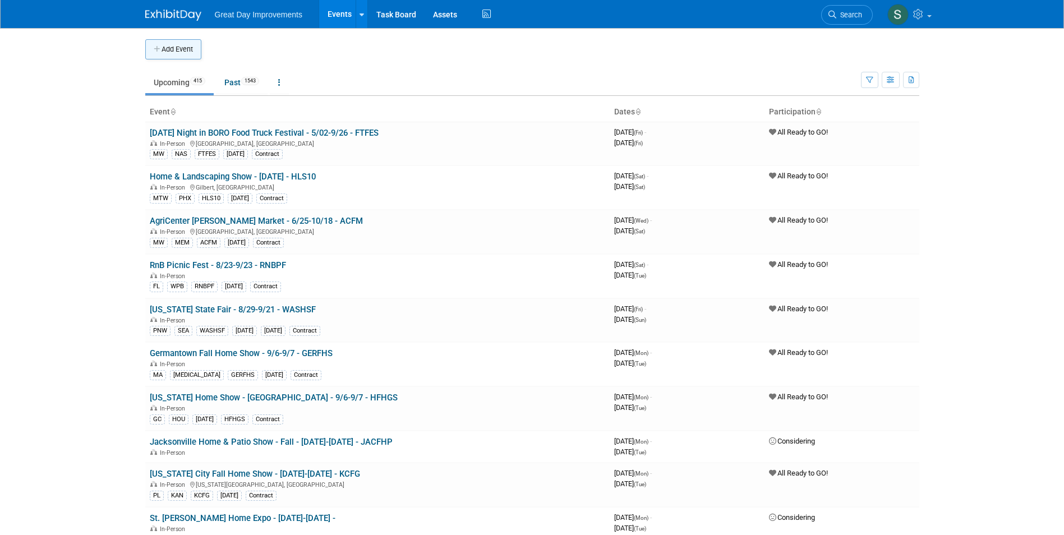
click at [176, 46] on button "Add Event" at bounding box center [173, 49] width 56 height 20
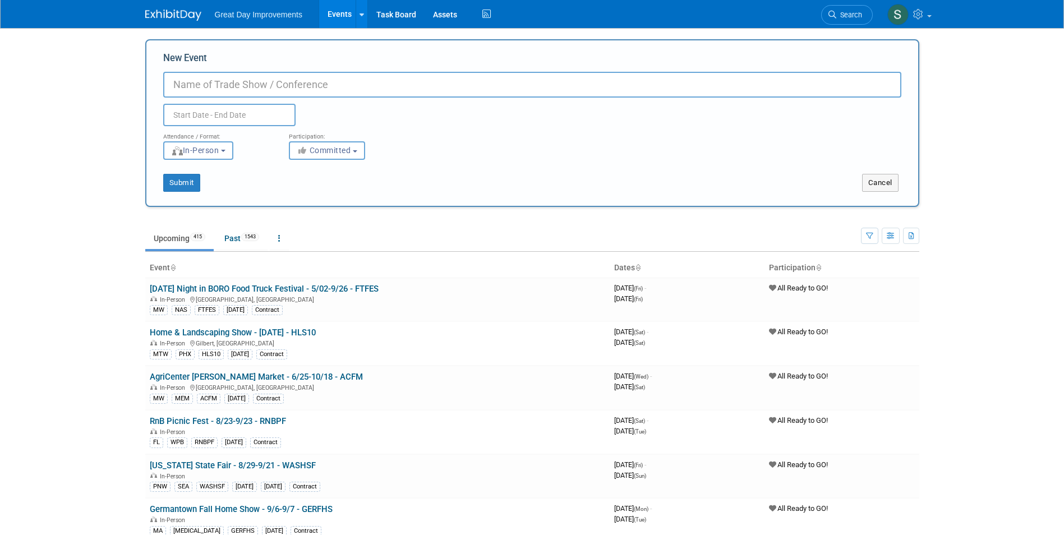
paste input "Maricopa Home & Garden Show"
type input "Maricopa Home & Garden Show - 10/2-10/4 - MARHG"
click at [322, 151] on span "Committed" at bounding box center [324, 150] width 54 height 9
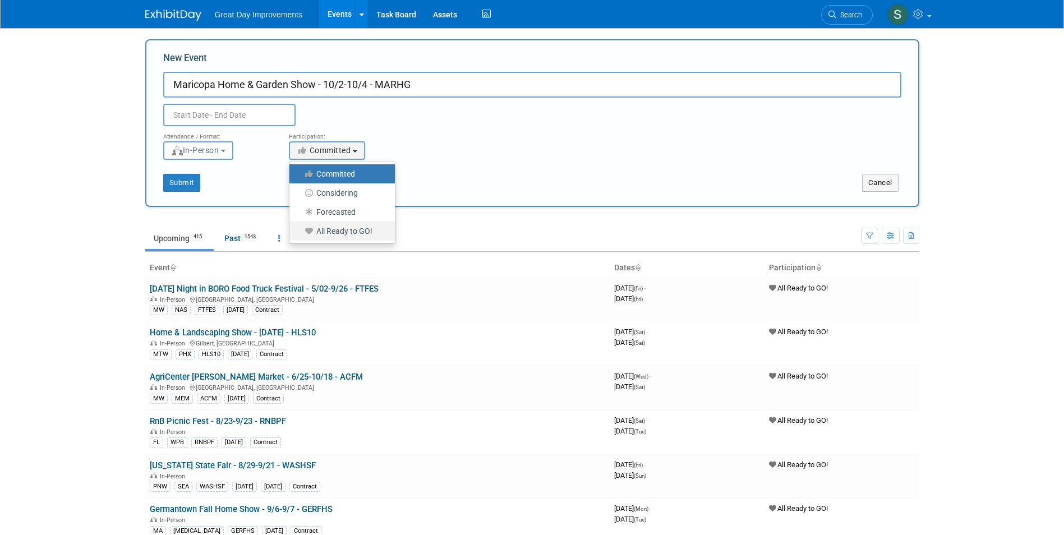
click at [364, 234] on label "All Ready to GO!" at bounding box center [339, 231] width 89 height 15
click at [300, 234] on input "All Ready to GO!" at bounding box center [295, 231] width 7 height 7
select select "102"
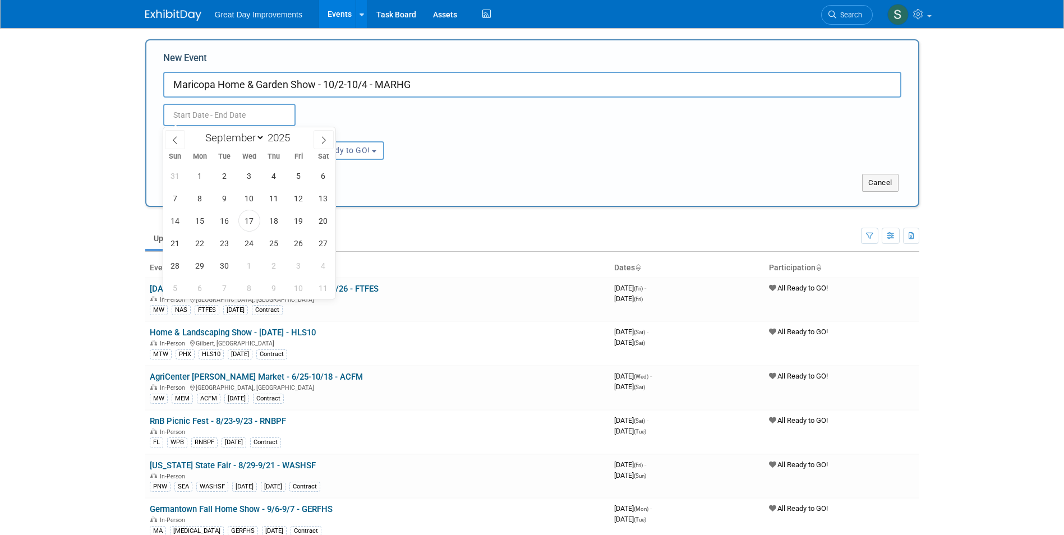
click at [235, 120] on input "text" at bounding box center [229, 115] width 132 height 22
click at [319, 142] on span at bounding box center [324, 139] width 20 height 19
select select "9"
click at [278, 178] on span "2" at bounding box center [274, 176] width 22 height 22
click at [320, 183] on span "4" at bounding box center [324, 176] width 22 height 22
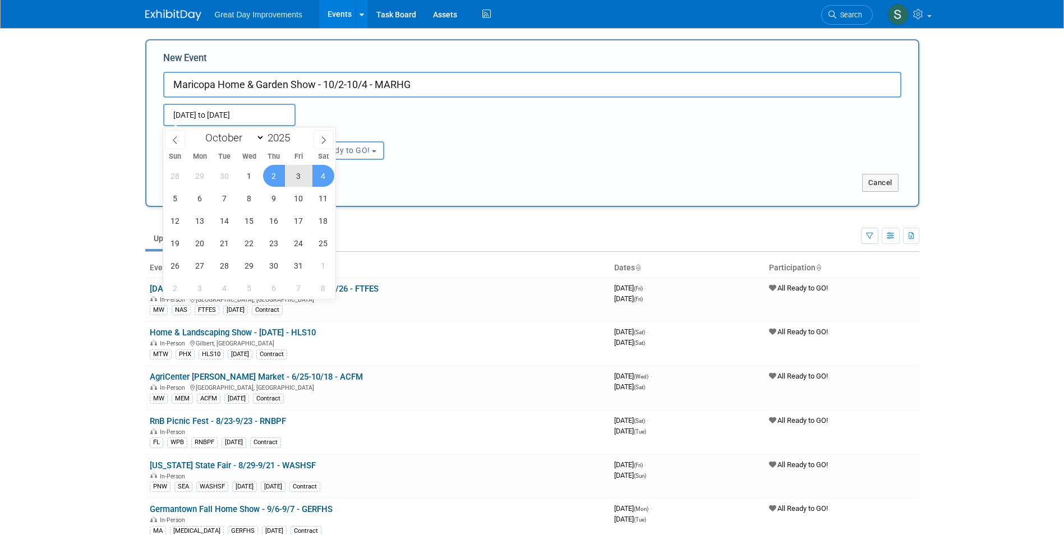
type input "Oct 2, 2025 to Oct 4, 2025"
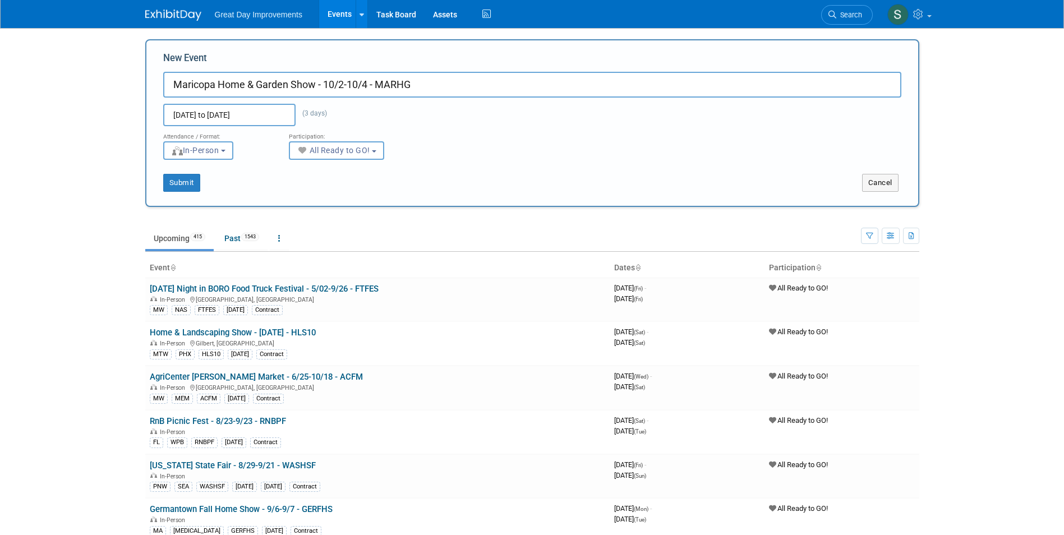
click at [476, 168] on div "Submit Cancel" at bounding box center [532, 176] width 755 height 32
drag, startPoint x: 206, startPoint y: 185, endPoint x: 199, endPoint y: 185, distance: 7.9
click at [200, 185] on div "Submit" at bounding box center [306, 183] width 321 height 18
click at [186, 180] on button "Submit" at bounding box center [181, 183] width 37 height 18
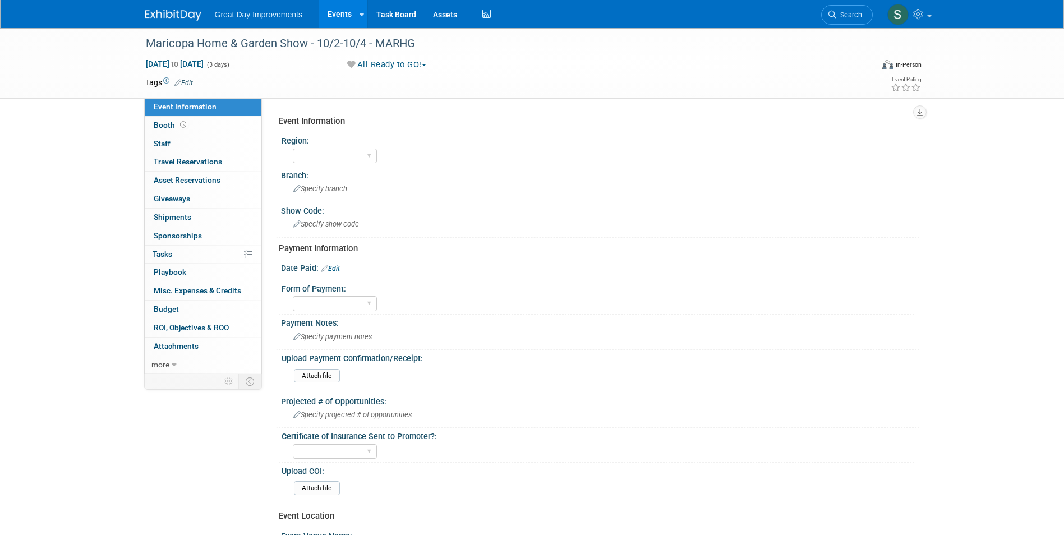
click at [191, 77] on td "Tags Edit" at bounding box center [169, 82] width 48 height 11
click at [191, 82] on link "Edit" at bounding box center [183, 83] width 19 height 8
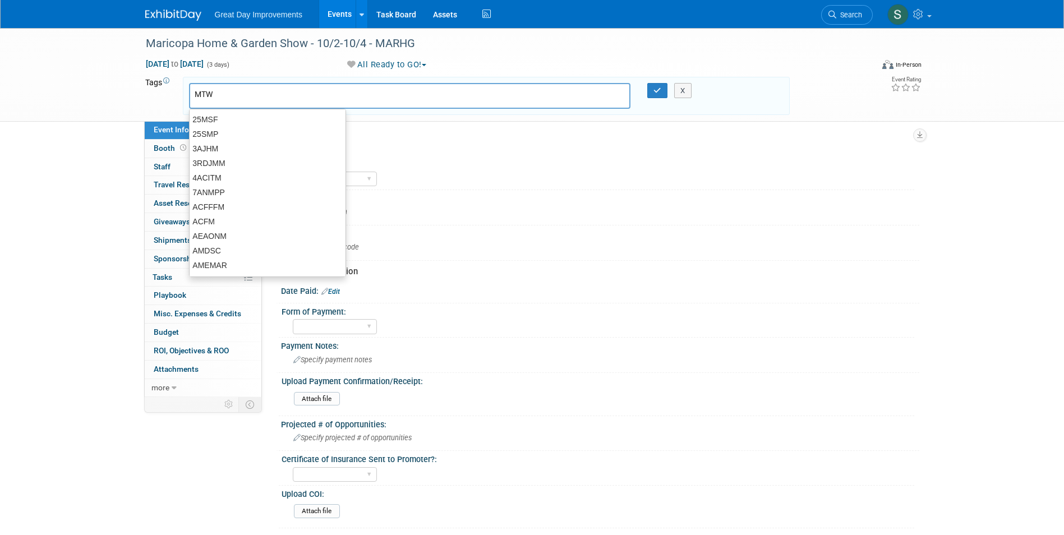
type input "MTW"
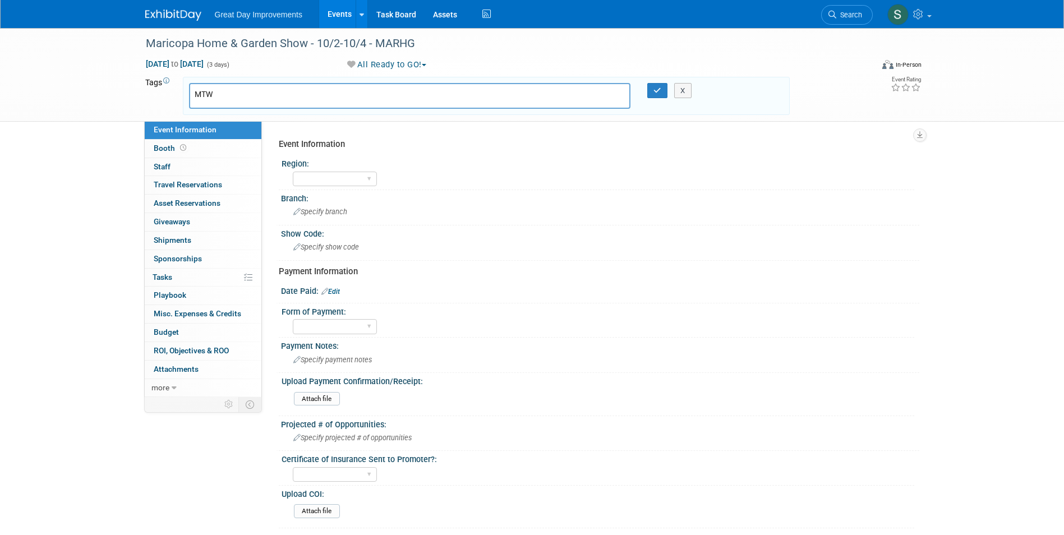
type input "MTW"
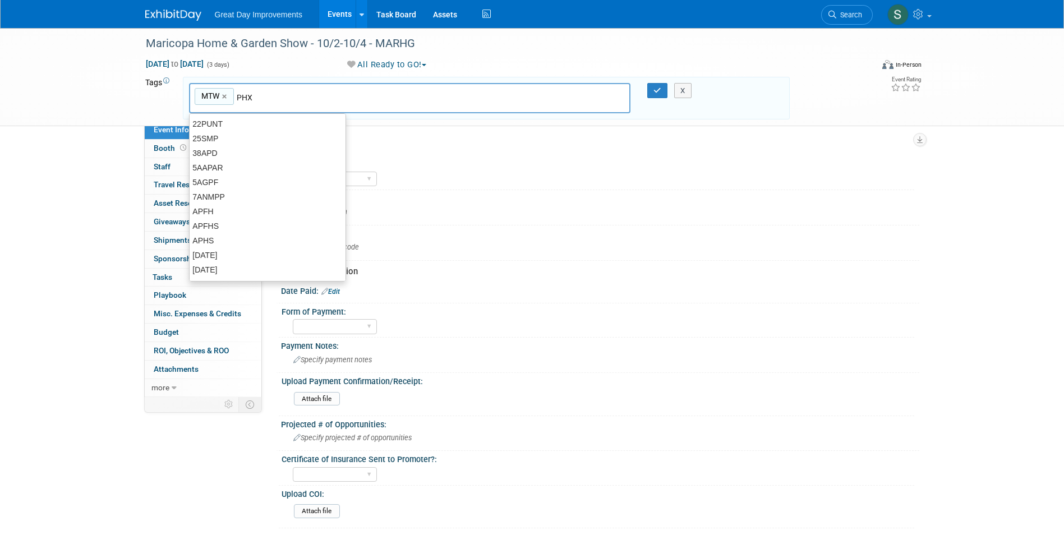
type input "PHX"
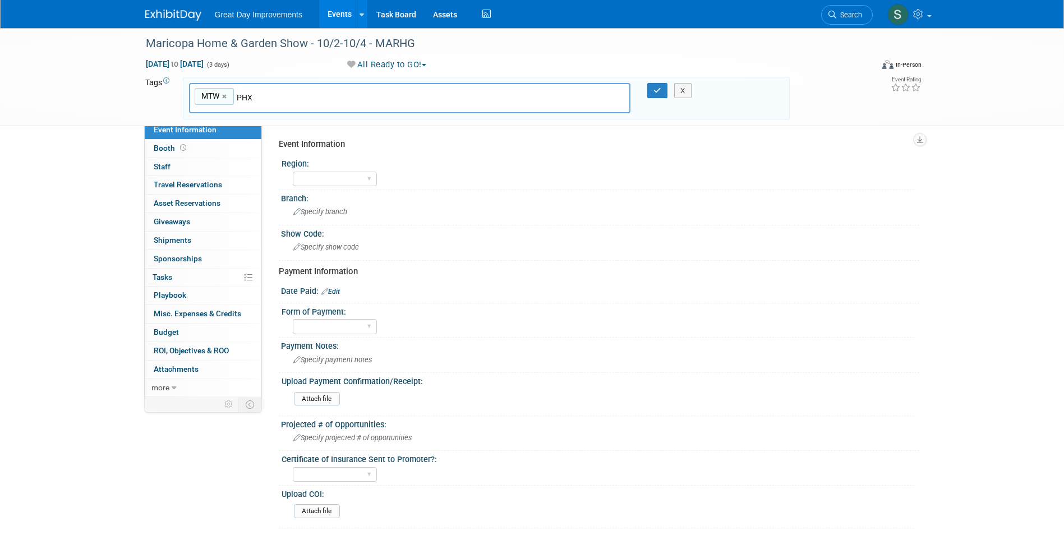
type input "MTW, PHX"
type input "MARHG"
type input "MTW, PHX, MARHG"
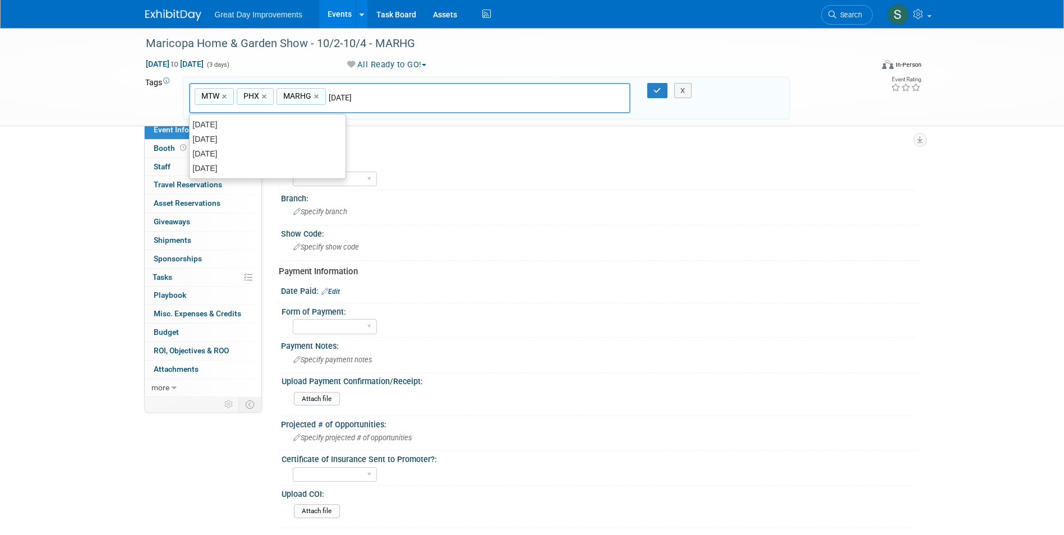
type input "[DATE]"
type input "MTW, PHX, MARHG, [DATE]"
type input "Contract"
type input "MTW, PHX, MARHG, [DATE], Contract"
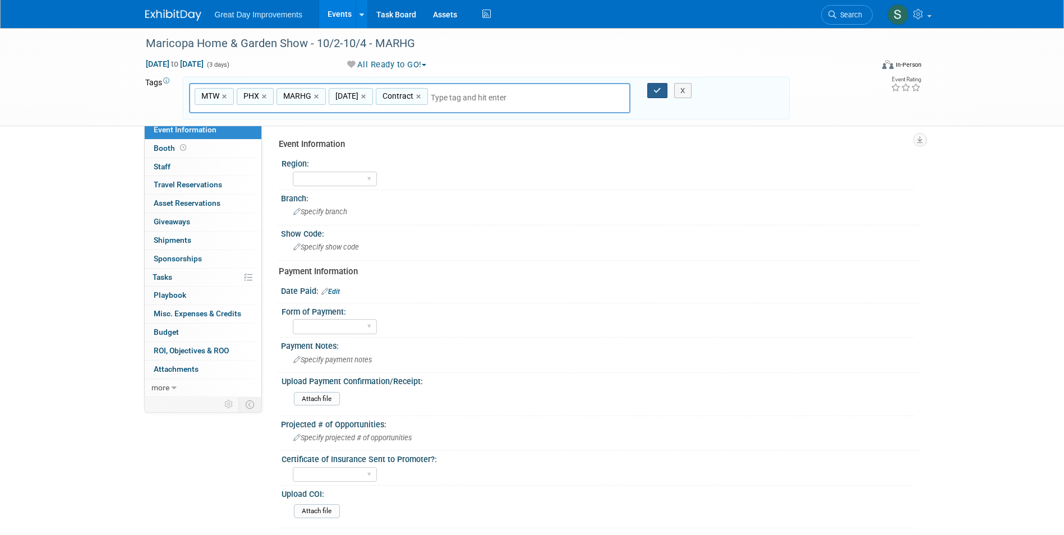
click at [660, 86] on button "button" at bounding box center [657, 91] width 20 height 16
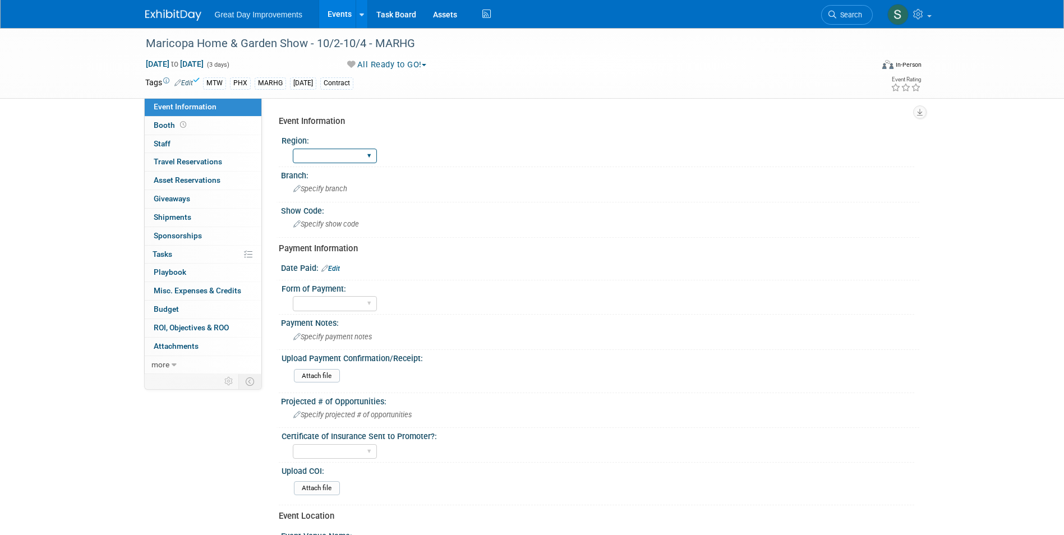
click at [366, 155] on select "GC MA MW MTW NE NEW OV PL PNW SA SE SC UMW FL" at bounding box center [335, 156] width 84 height 15
select select "MTW"
click at [293, 149] on select "GC MA MW MTW NE NEW OV PL PNW SA SE SC UMW FL" at bounding box center [335, 156] width 84 height 15
click at [323, 192] on span "Specify branch" at bounding box center [320, 189] width 54 height 8
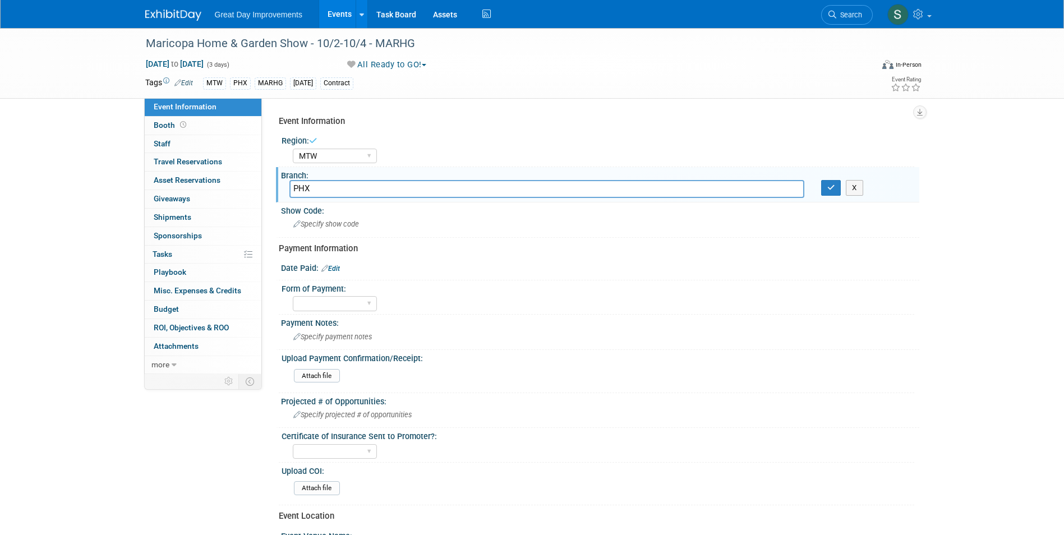
type input "PHX"
click at [821, 188] on button "button" at bounding box center [831, 188] width 20 height 16
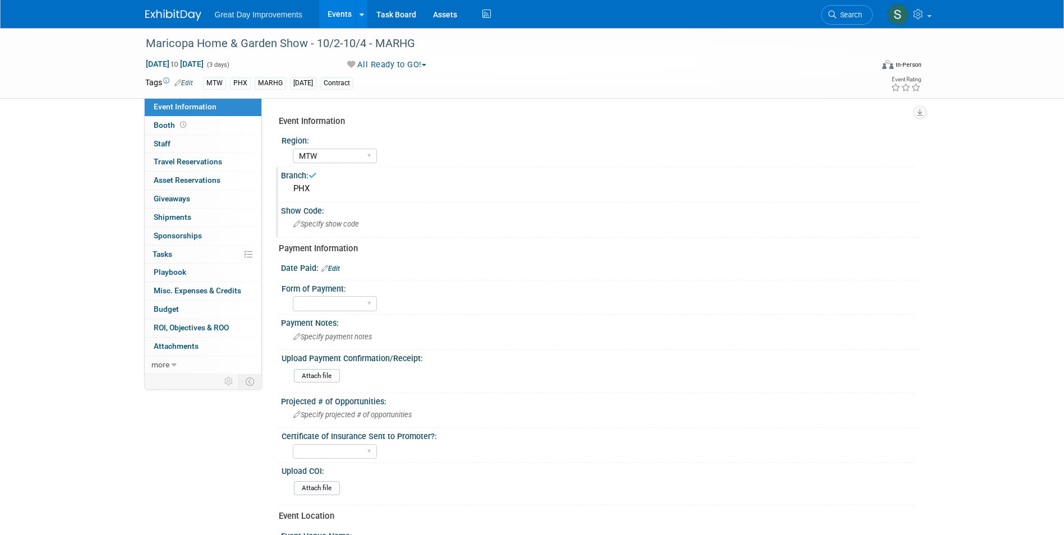
click at [352, 222] on span "Specify show code" at bounding box center [326, 224] width 66 height 8
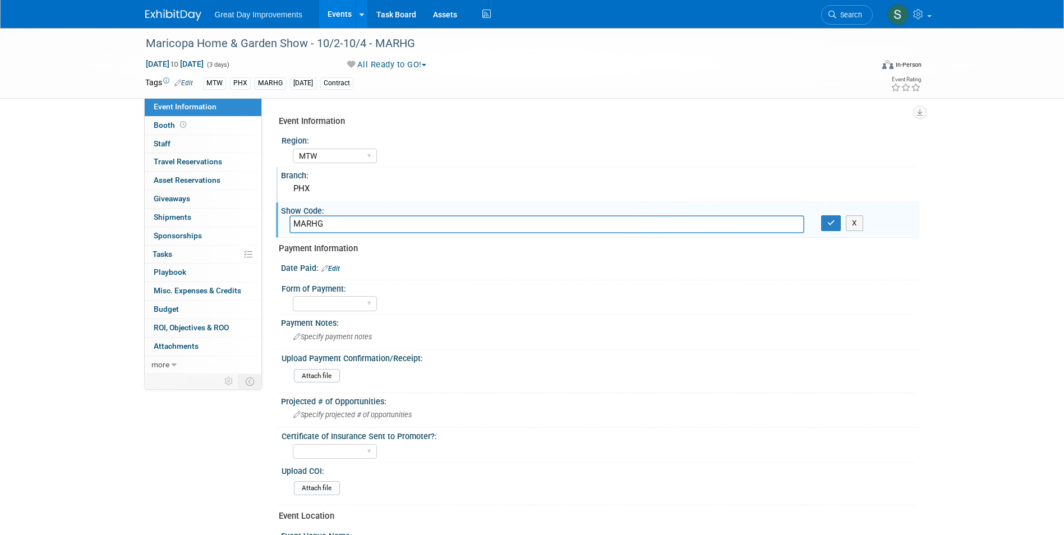
type input "MARHG"
click at [835, 224] on button "button" at bounding box center [831, 223] width 20 height 16
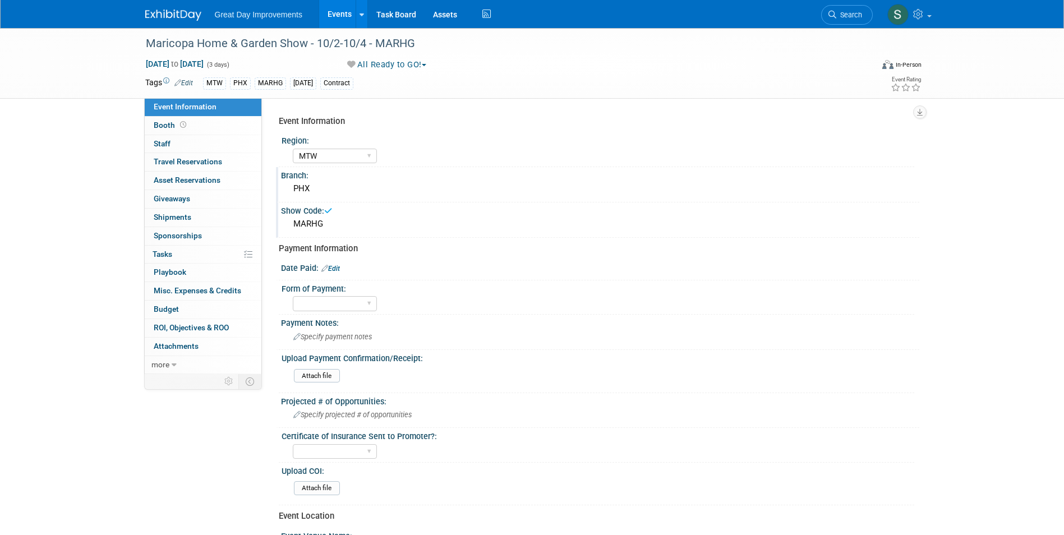
click at [338, 263] on div "Date Paid: Edit" at bounding box center [600, 267] width 638 height 15
click at [337, 263] on div "Date Paid: Edit" at bounding box center [600, 267] width 638 height 15
click at [337, 270] on link "Edit" at bounding box center [330, 269] width 19 height 8
select select "8"
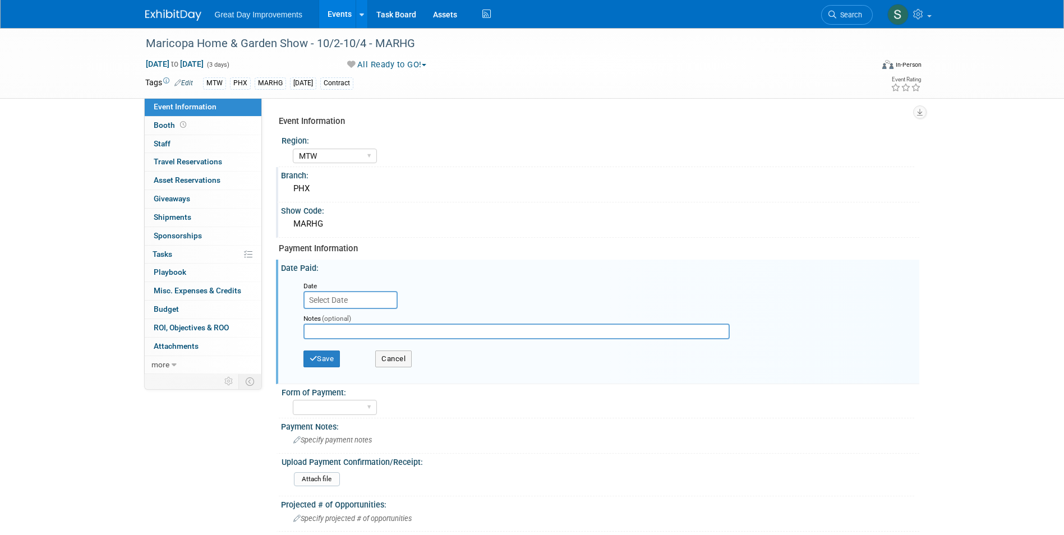
click at [334, 309] on div "Notes (optional)" at bounding box center [526, 327] width 462 height 36
click at [333, 304] on input "text" at bounding box center [351, 300] width 94 height 18
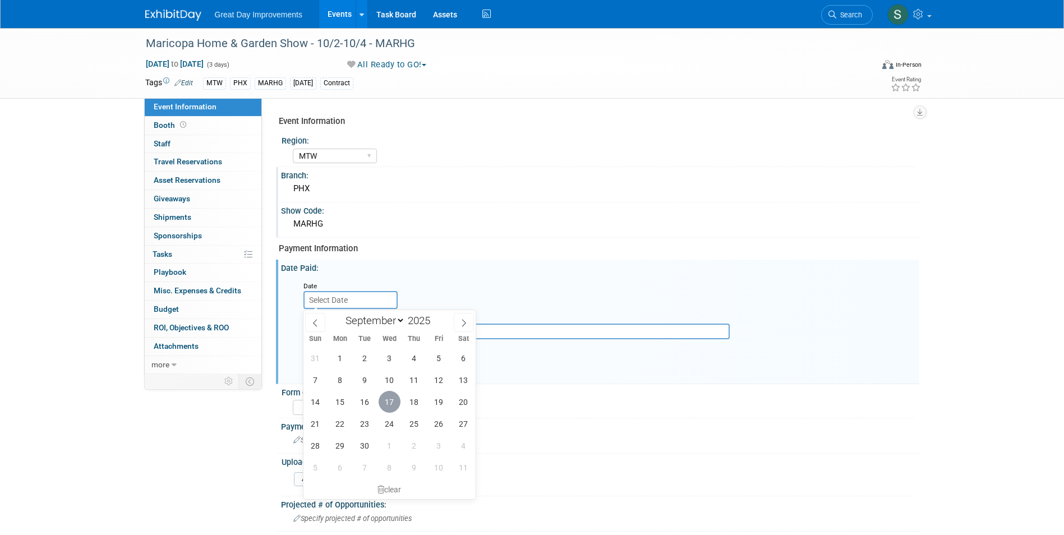
click at [390, 392] on span "17" at bounding box center [390, 402] width 22 height 22
type input "Sep 17, 2025"
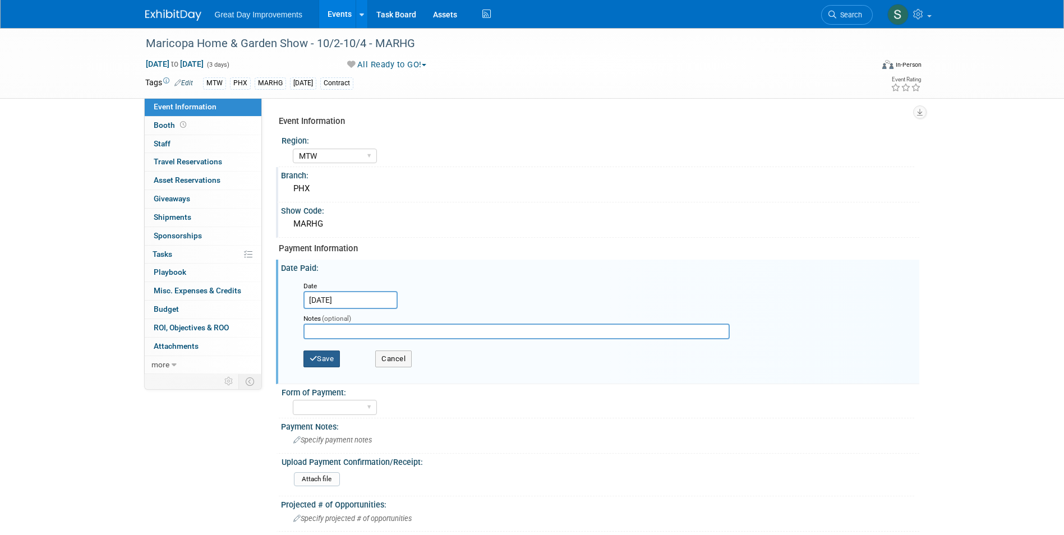
click at [324, 358] on button "Save" at bounding box center [322, 359] width 37 height 17
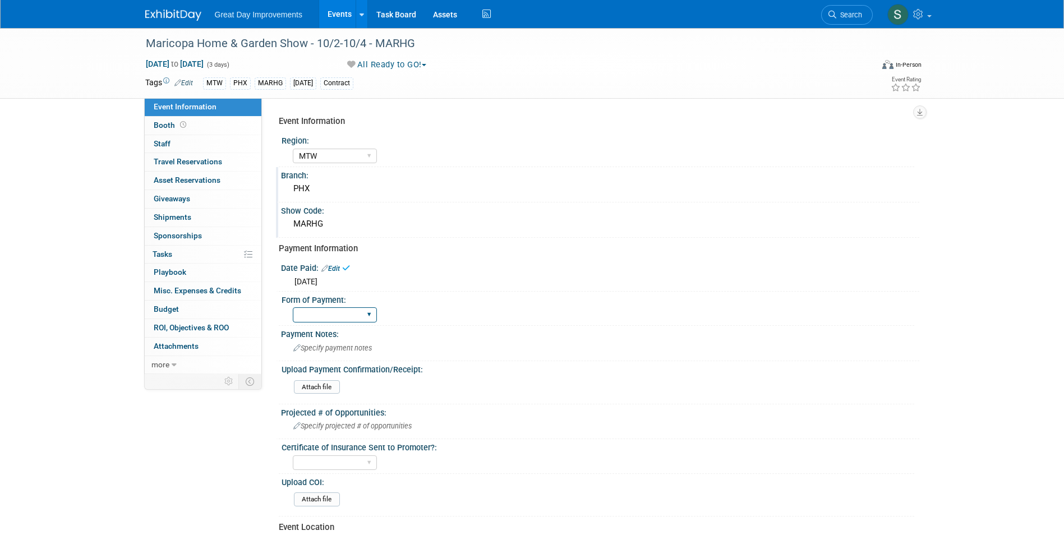
click at [331, 321] on select "Paid via CC Check Requested Pay at the Gate Other" at bounding box center [335, 314] width 84 height 15
select select "Paid via CC"
click at [293, 307] on select "Paid via CC Check Requested Pay at the Gate Other" at bounding box center [335, 314] width 84 height 15
click at [331, 330] on div "Payment Notes:" at bounding box center [600, 333] width 638 height 14
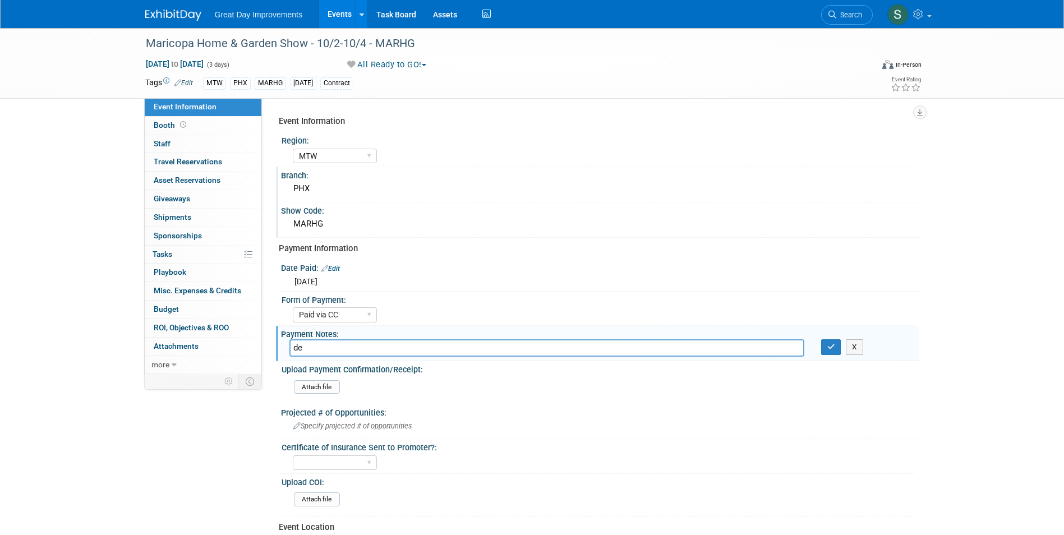
type input "d"
drag, startPoint x: 325, startPoint y: 347, endPoint x: 333, endPoint y: 348, distance: 8.5
click at [333, 348] on input "$100 deposit" at bounding box center [546, 347] width 515 height 17
click at [352, 348] on input "$100 deposit" at bounding box center [546, 347] width 515 height 17
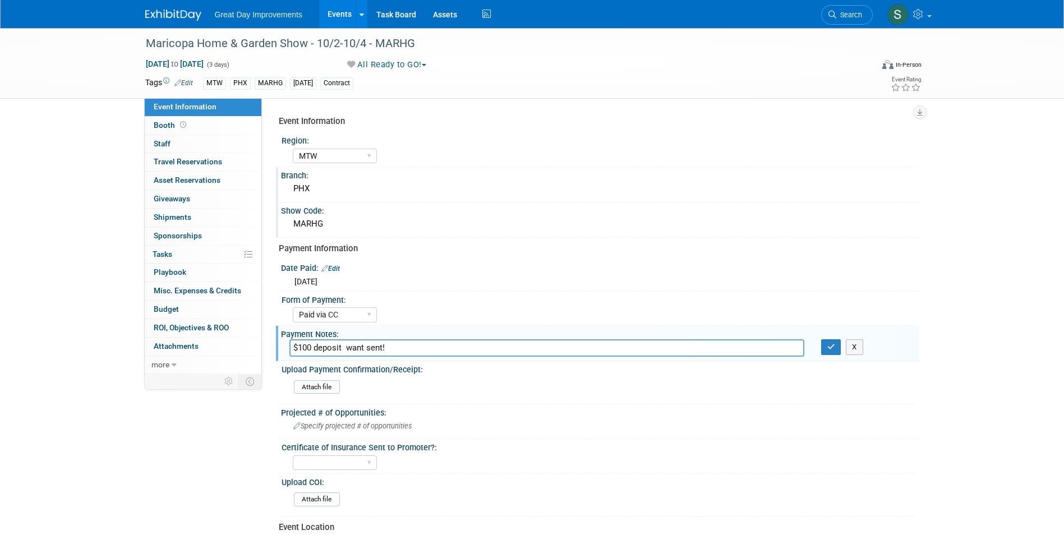
drag, startPoint x: 399, startPoint y: 347, endPoint x: 344, endPoint y: 344, distance: 55.0
click at [344, 344] on input "$100 deposit want sent!" at bounding box center [546, 347] width 515 height 17
type input "$100 deposit was paid"
click at [829, 348] on icon "button" at bounding box center [832, 346] width 8 height 7
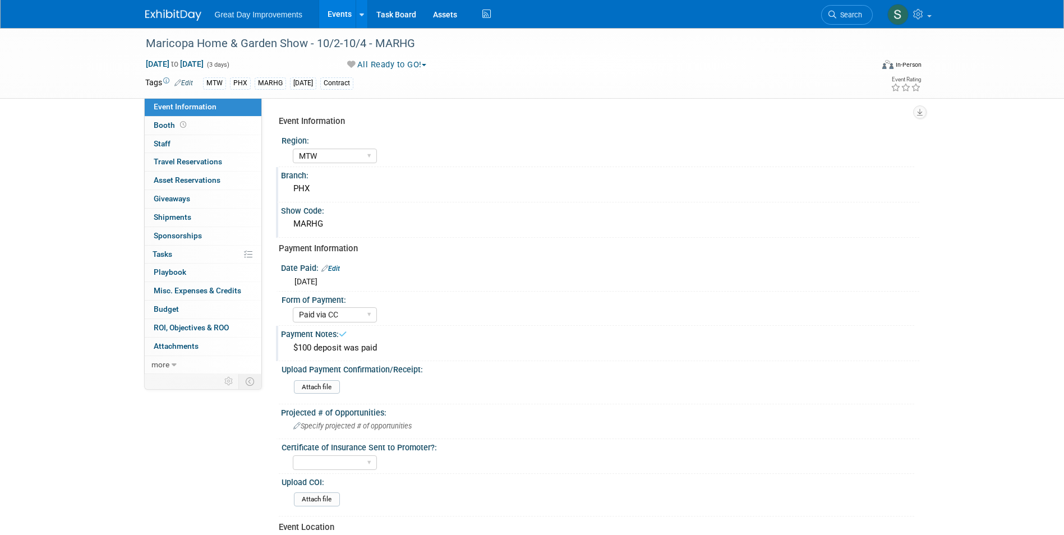
click at [173, 15] on img at bounding box center [173, 15] width 56 height 11
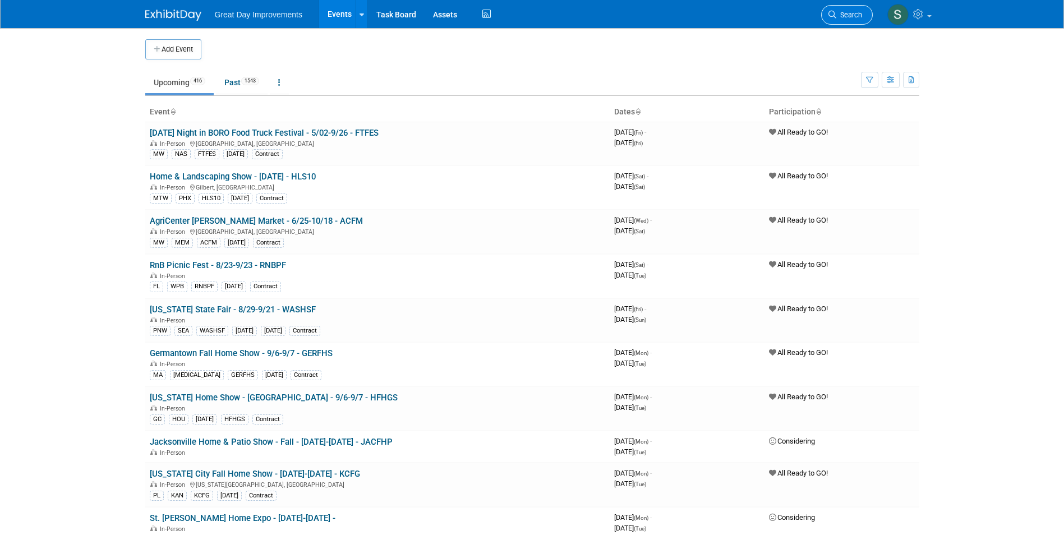
click at [851, 13] on span "Search" at bounding box center [850, 15] width 26 height 8
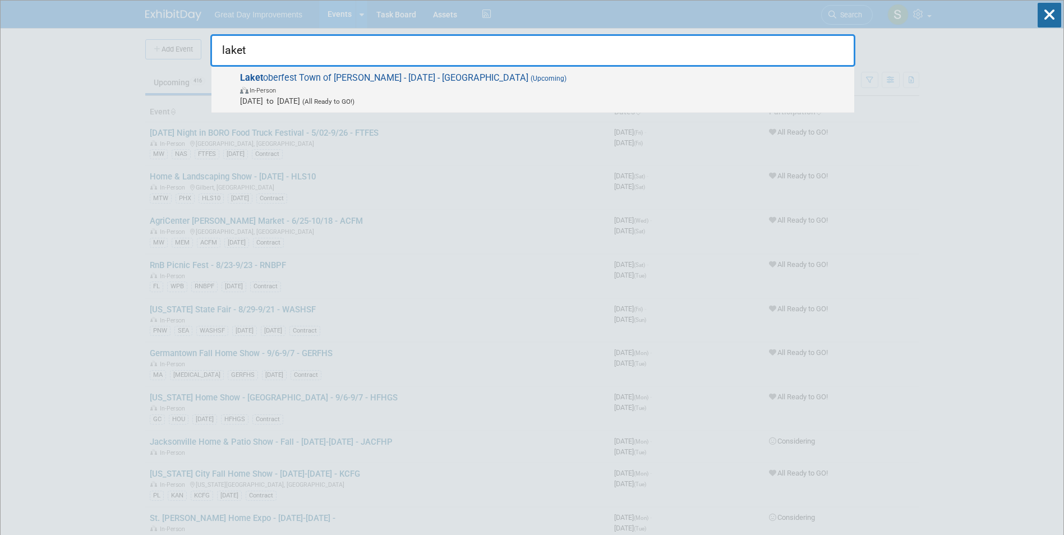
type input "laket"
click at [518, 83] on span "Laket oberfest Town of [PERSON_NAME] - [DATE] - LAKERT (Upcoming) In-Person [DA…" at bounding box center [543, 89] width 612 height 34
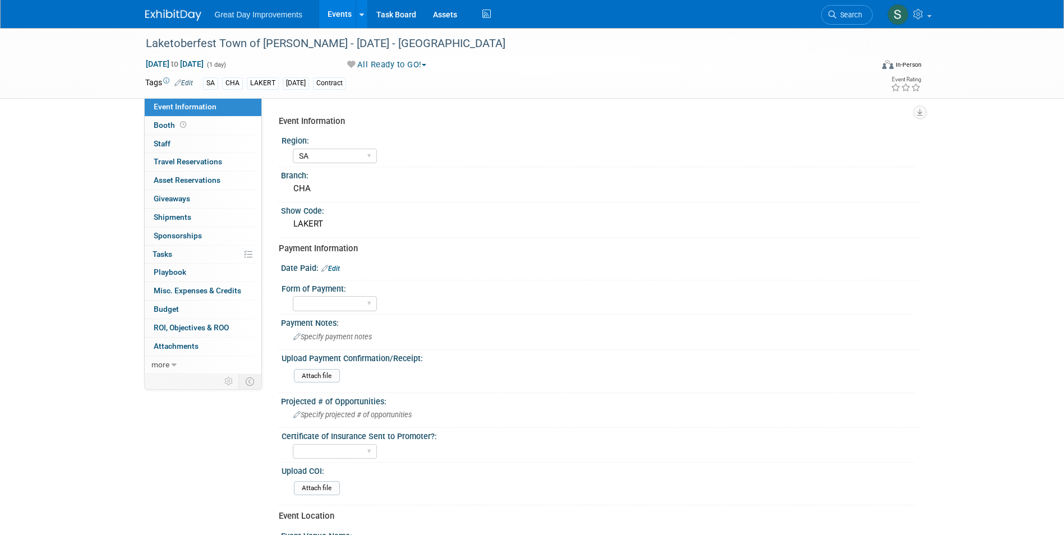
select select "SA"
click at [398, 47] on div "Laketoberfest Town of [PERSON_NAME] - [DATE] - [GEOGRAPHIC_DATA]" at bounding box center [499, 44] width 714 height 20
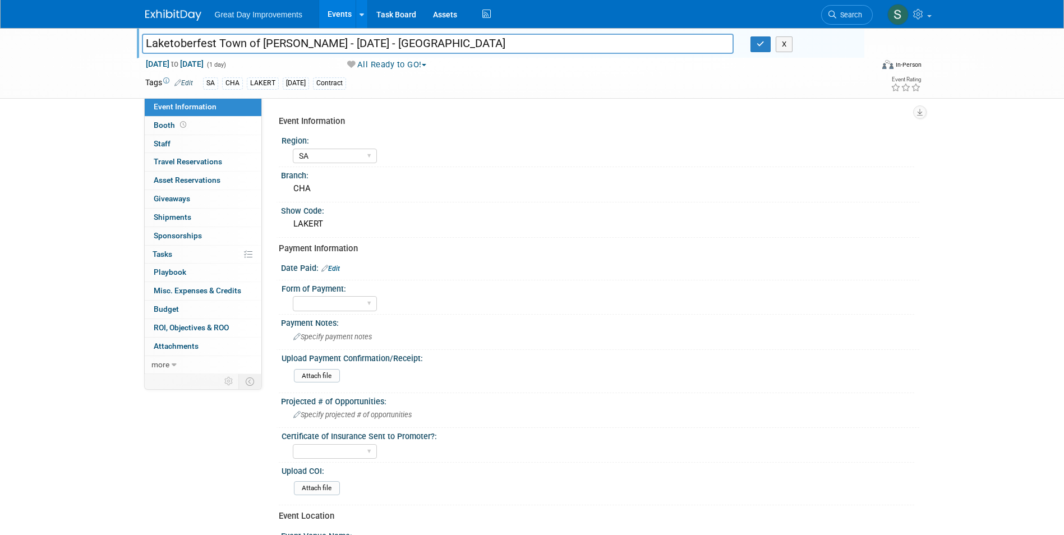
drag, startPoint x: 415, startPoint y: 44, endPoint x: 404, endPoint y: 47, distance: 11.6
click at [404, 46] on input "Laketoberfest Town of [PERSON_NAME] - [DATE] - [GEOGRAPHIC_DATA]" at bounding box center [438, 44] width 592 height 20
type input "Laketoberfest Town of [PERSON_NAME] - [DATE] - LAKETC"
click at [760, 50] on button "button" at bounding box center [761, 44] width 20 height 16
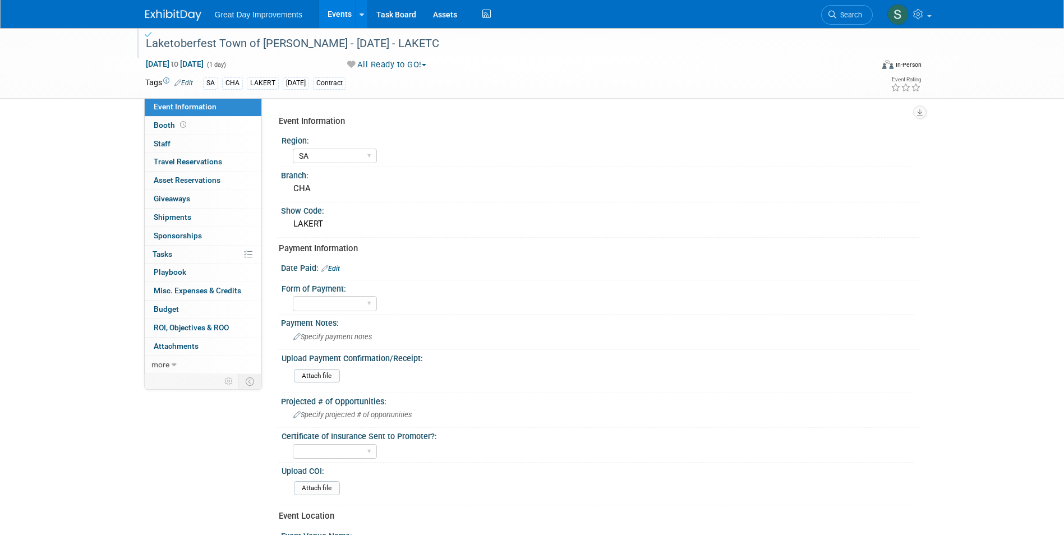
click at [193, 87] on td "Tags Edit" at bounding box center [169, 83] width 48 height 13
click at [189, 83] on link "Edit" at bounding box center [183, 83] width 19 height 8
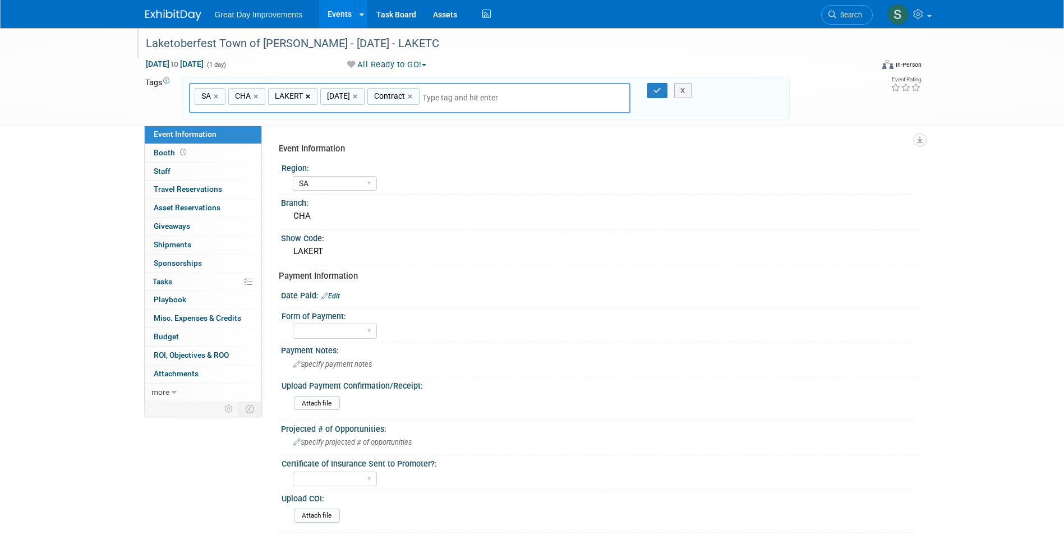
click at [309, 98] on link "×" at bounding box center [309, 96] width 7 height 13
type input "SA, CHA, [DATE], Contract"
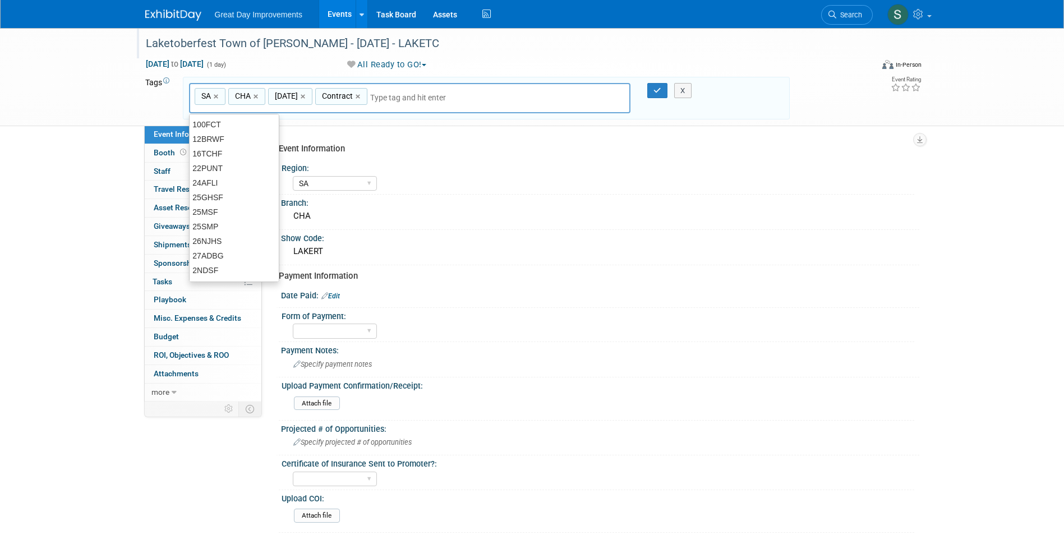
click at [385, 100] on input "text" at bounding box center [448, 97] width 157 height 11
type input "LAKETC"
type input "SA, CHA, [DATE], Contract, LAKETC"
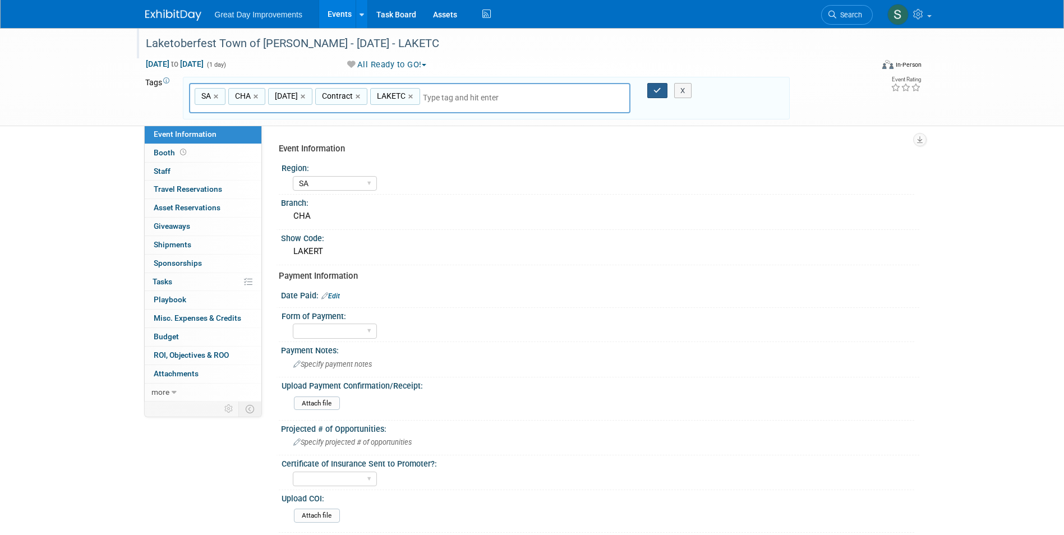
click at [656, 93] on icon "button" at bounding box center [658, 90] width 8 height 7
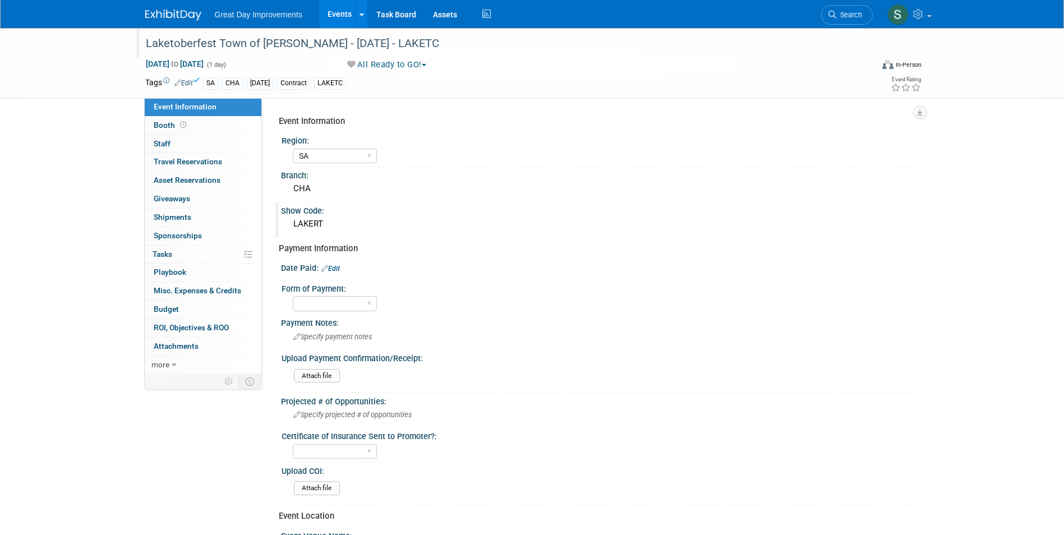
click at [330, 231] on div "LAKERT" at bounding box center [600, 223] width 622 height 17
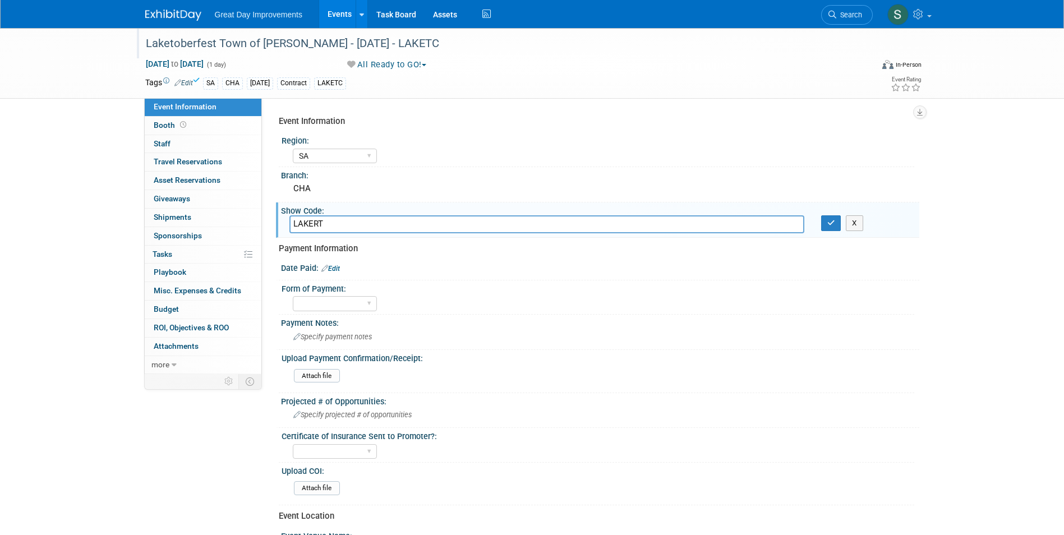
click at [325, 223] on input "LAKERT" at bounding box center [546, 223] width 515 height 17
drag, startPoint x: 323, startPoint y: 223, endPoint x: 315, endPoint y: 224, distance: 7.9
click at [315, 224] on input "LAKERT" at bounding box center [546, 223] width 515 height 17
type input "LAKETC"
click at [825, 220] on button "button" at bounding box center [831, 223] width 20 height 16
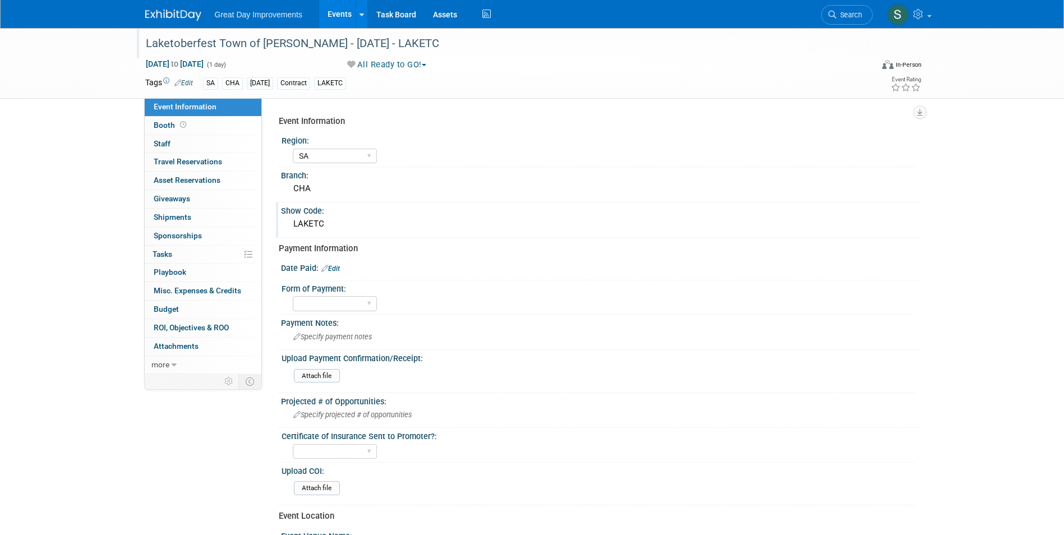
click at [179, 13] on img at bounding box center [173, 15] width 56 height 11
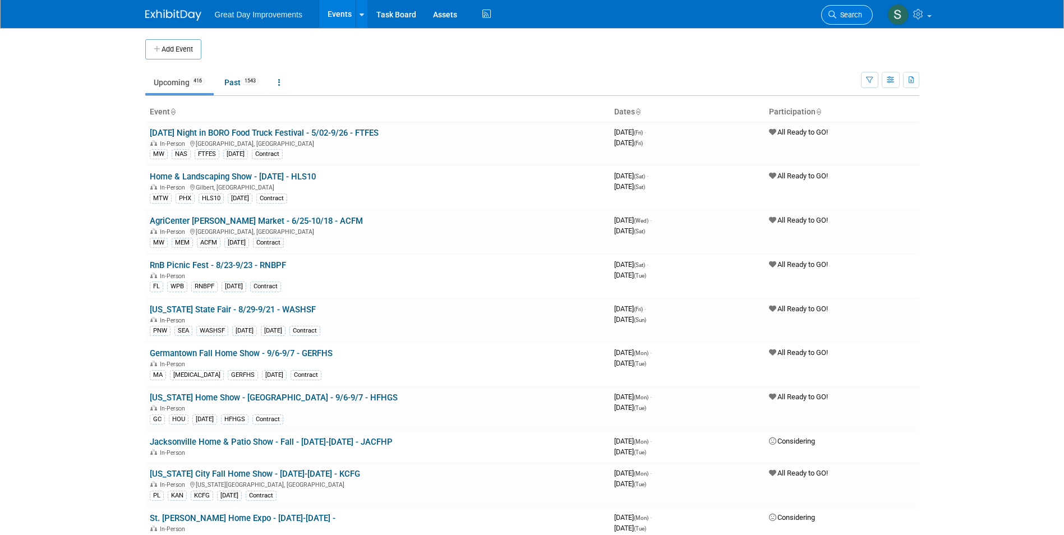
click at [837, 16] on span "Search" at bounding box center [850, 15] width 26 height 8
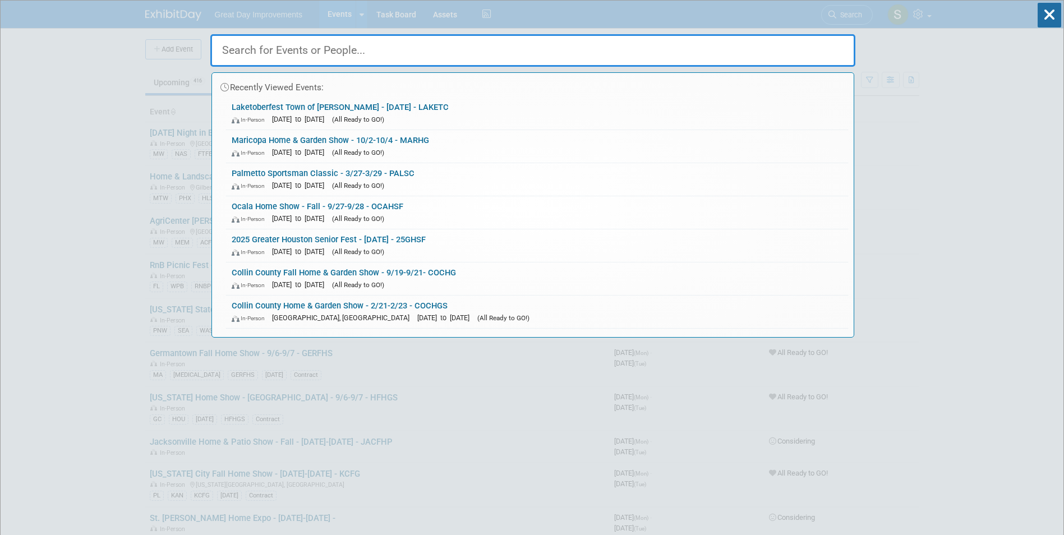
paste input "Foodees Festival"
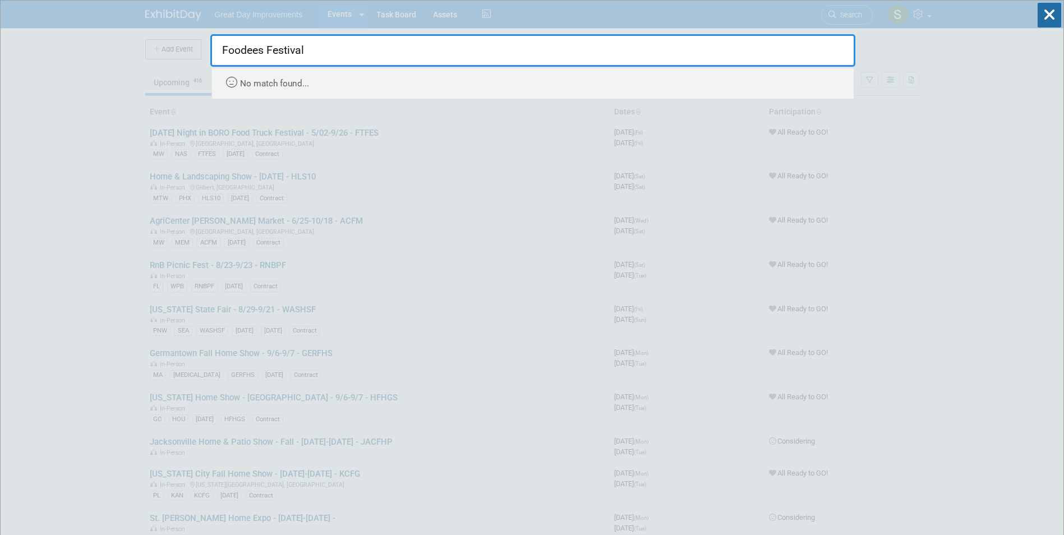
type input "Foodees Festival"
